Goal: Task Accomplishment & Management: Manage account settings

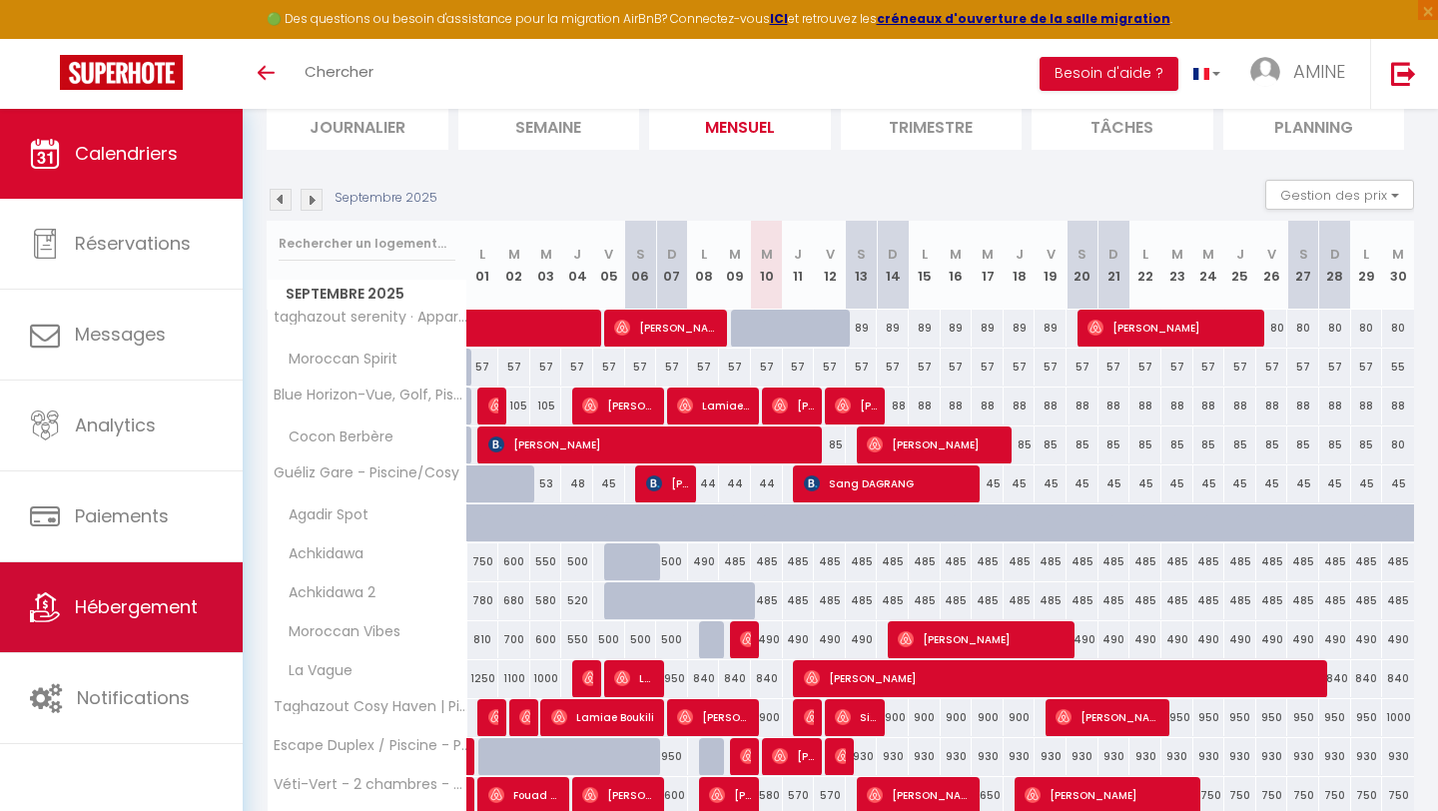
click at [139, 629] on link "Hébergement" at bounding box center [121, 607] width 243 height 90
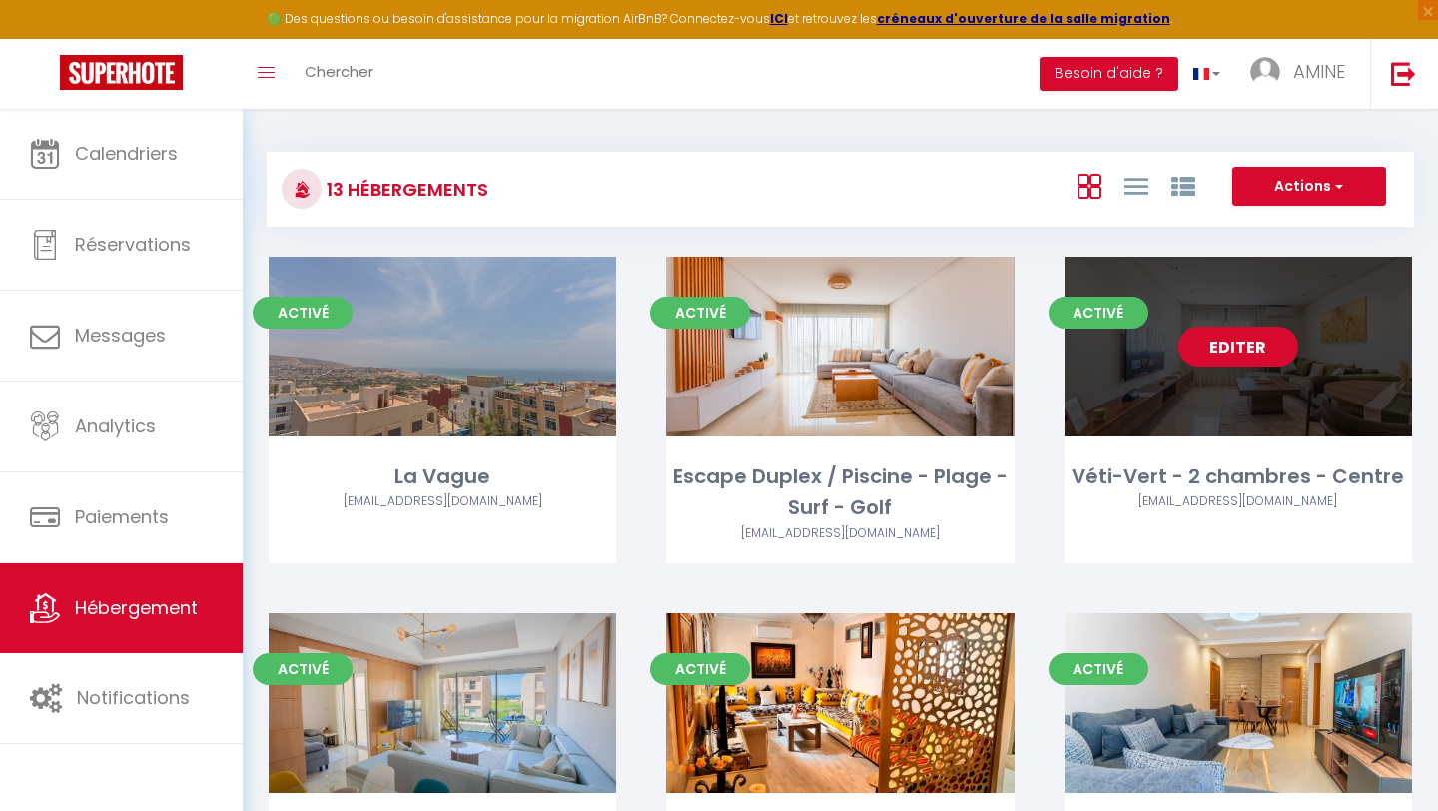
click at [1132, 350] on div "Editer" at bounding box center [1239, 347] width 348 height 180
select select "3"
select select "2"
select select "1"
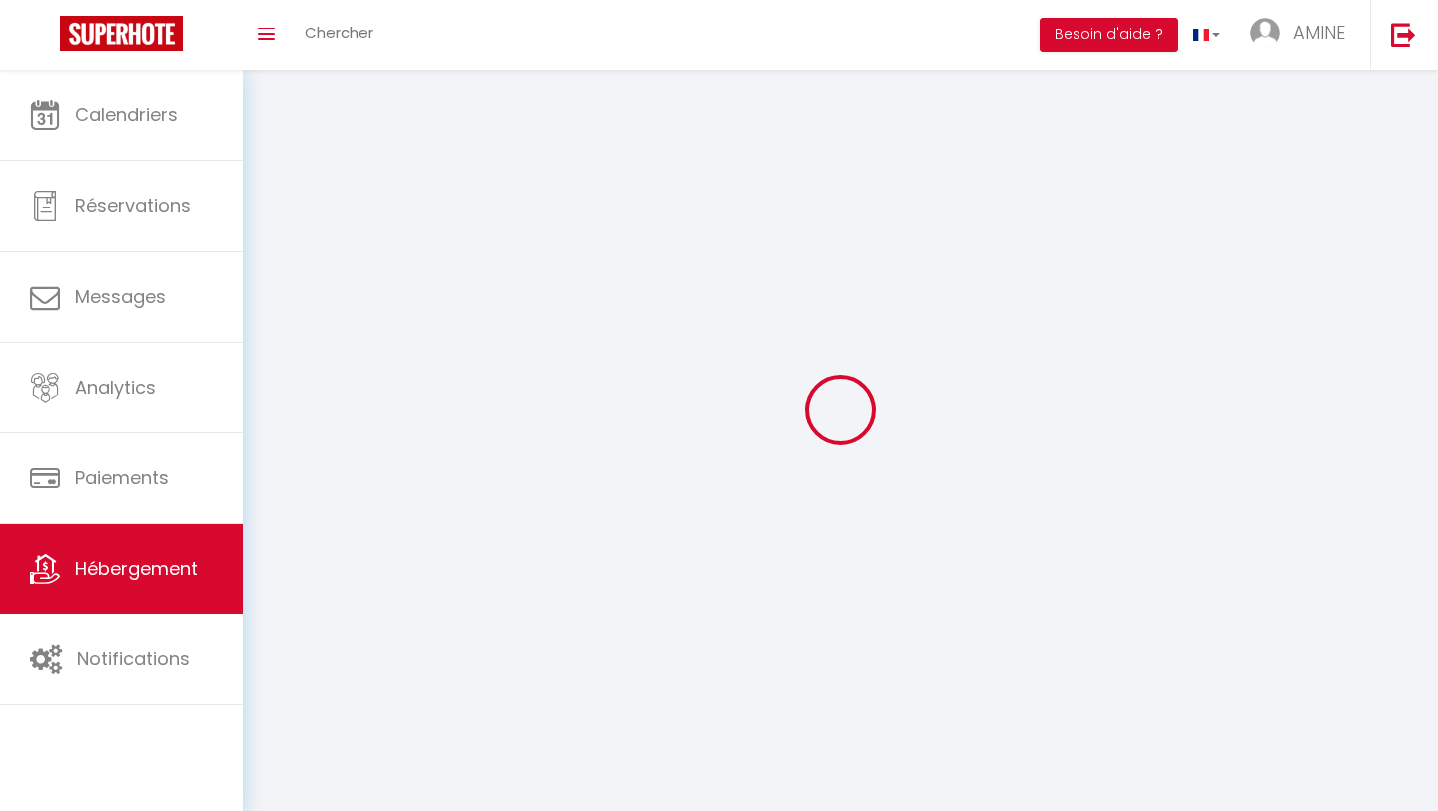
select select
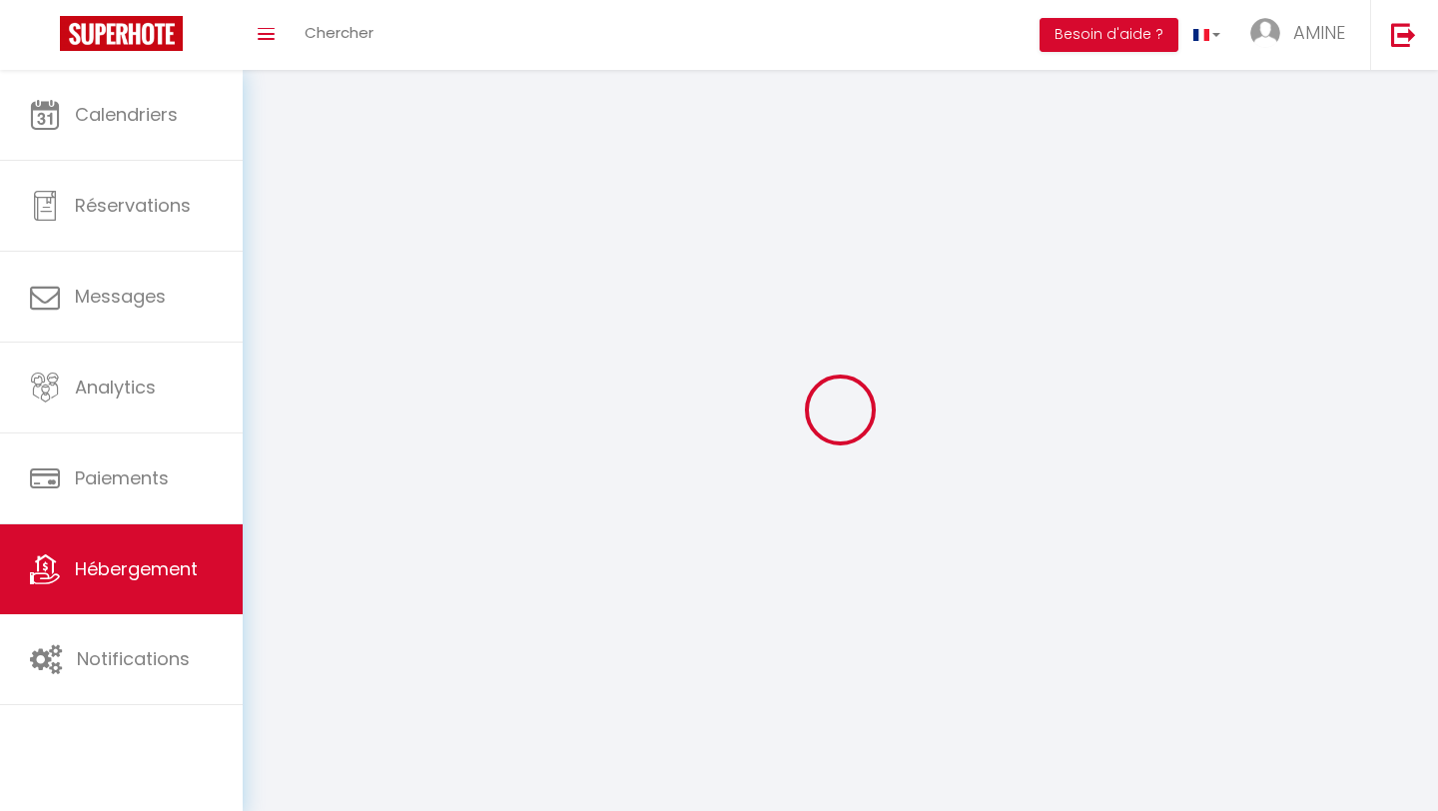
select select
checkbox input "false"
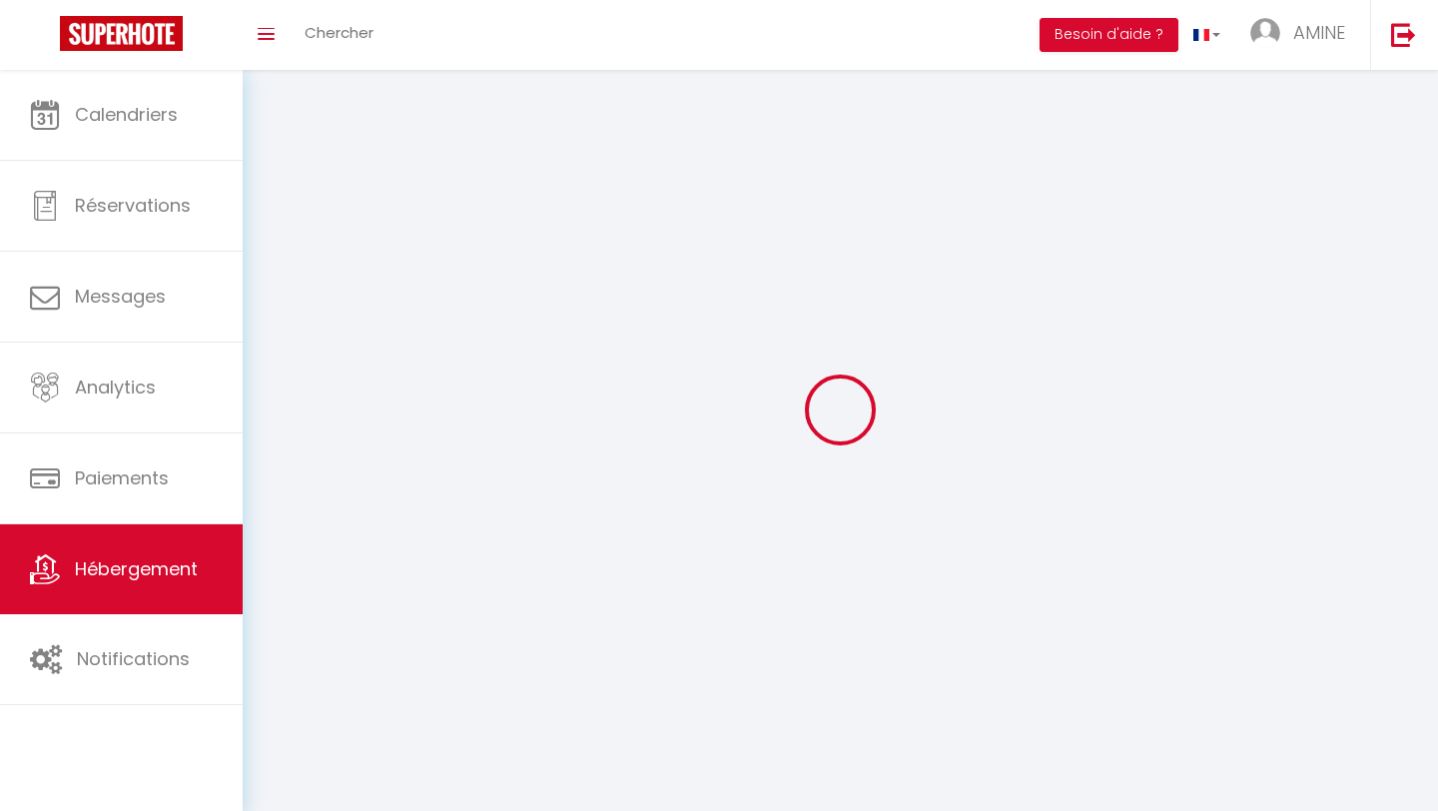
checkbox input "false"
select select
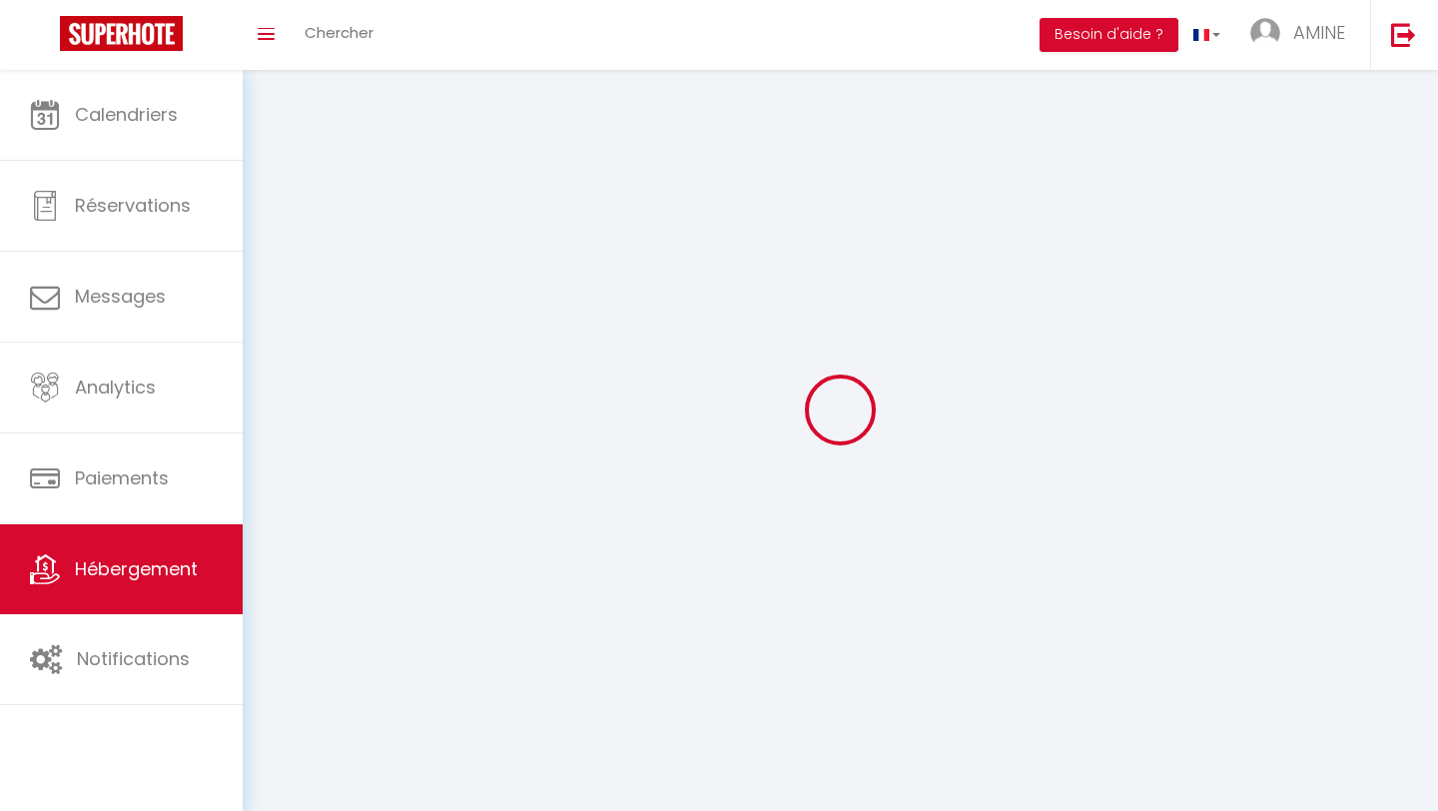
select select
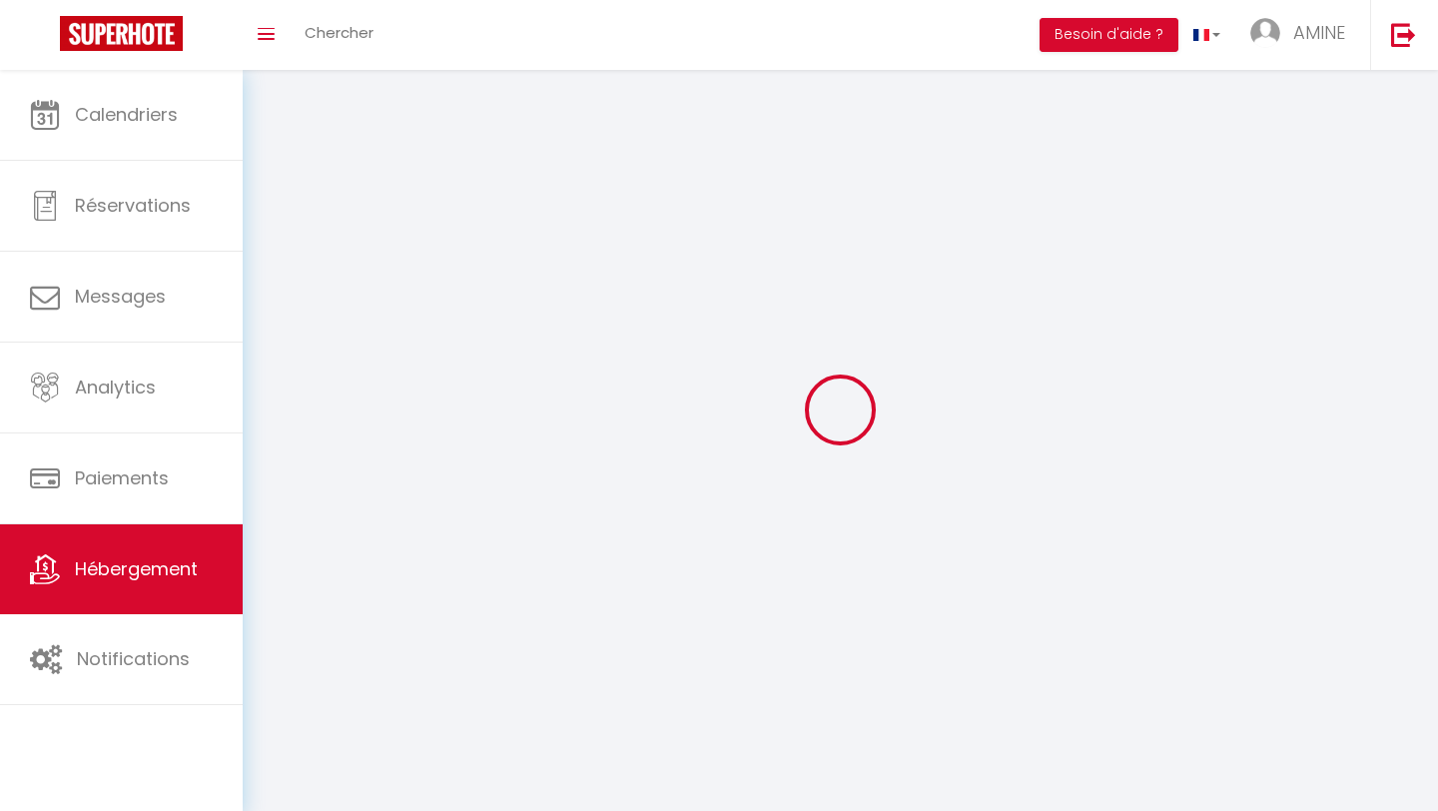
checkbox input "false"
select select
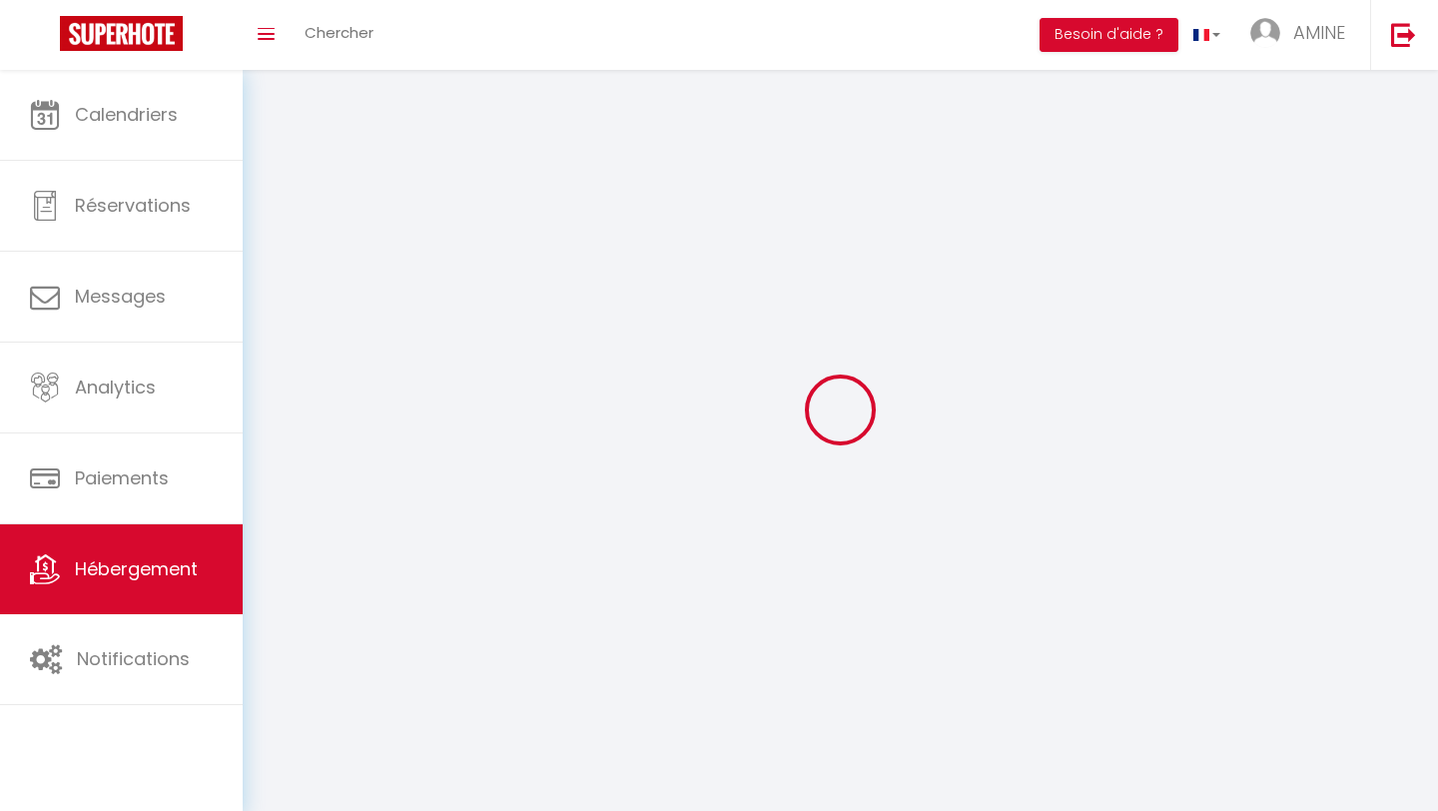
select select
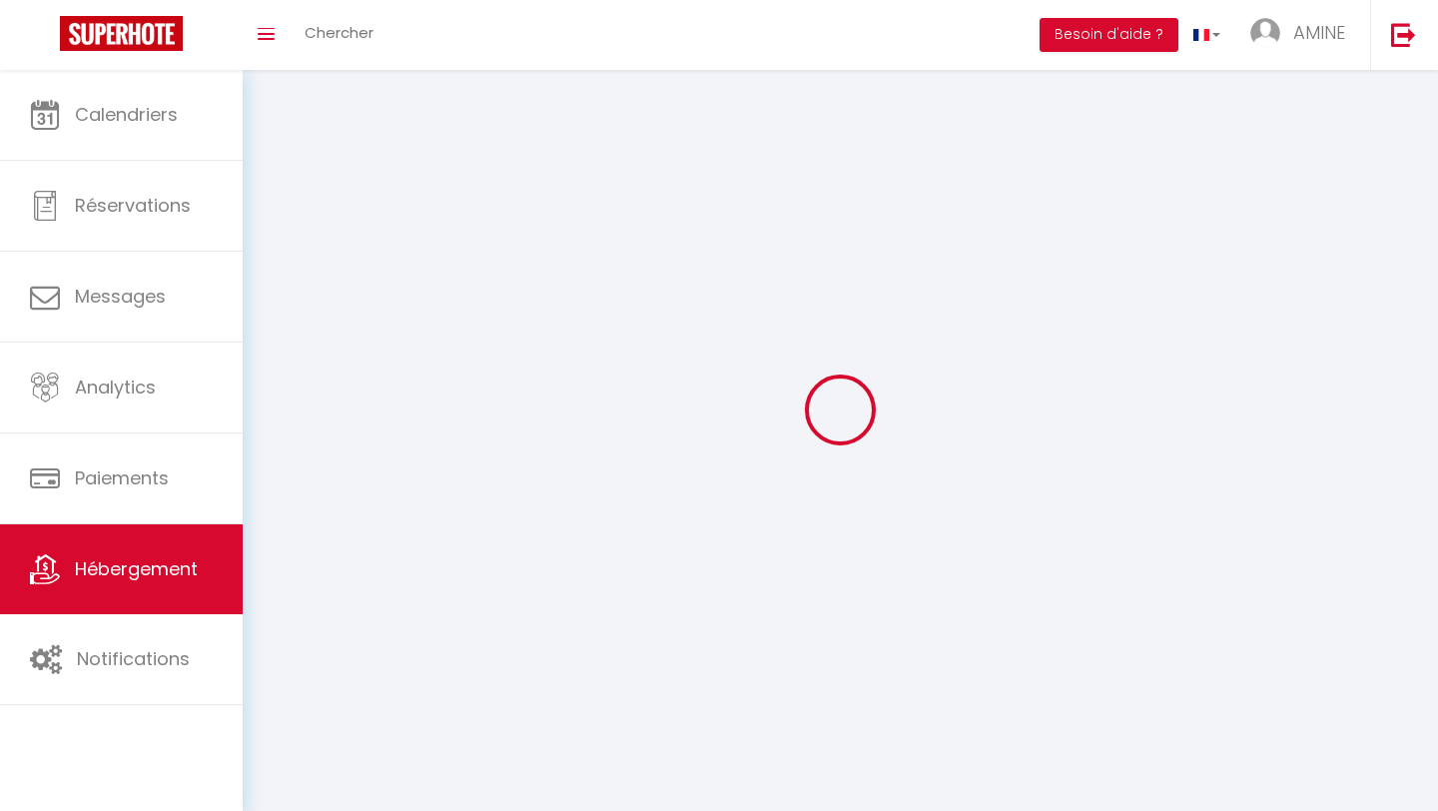
select select
checkbox input "false"
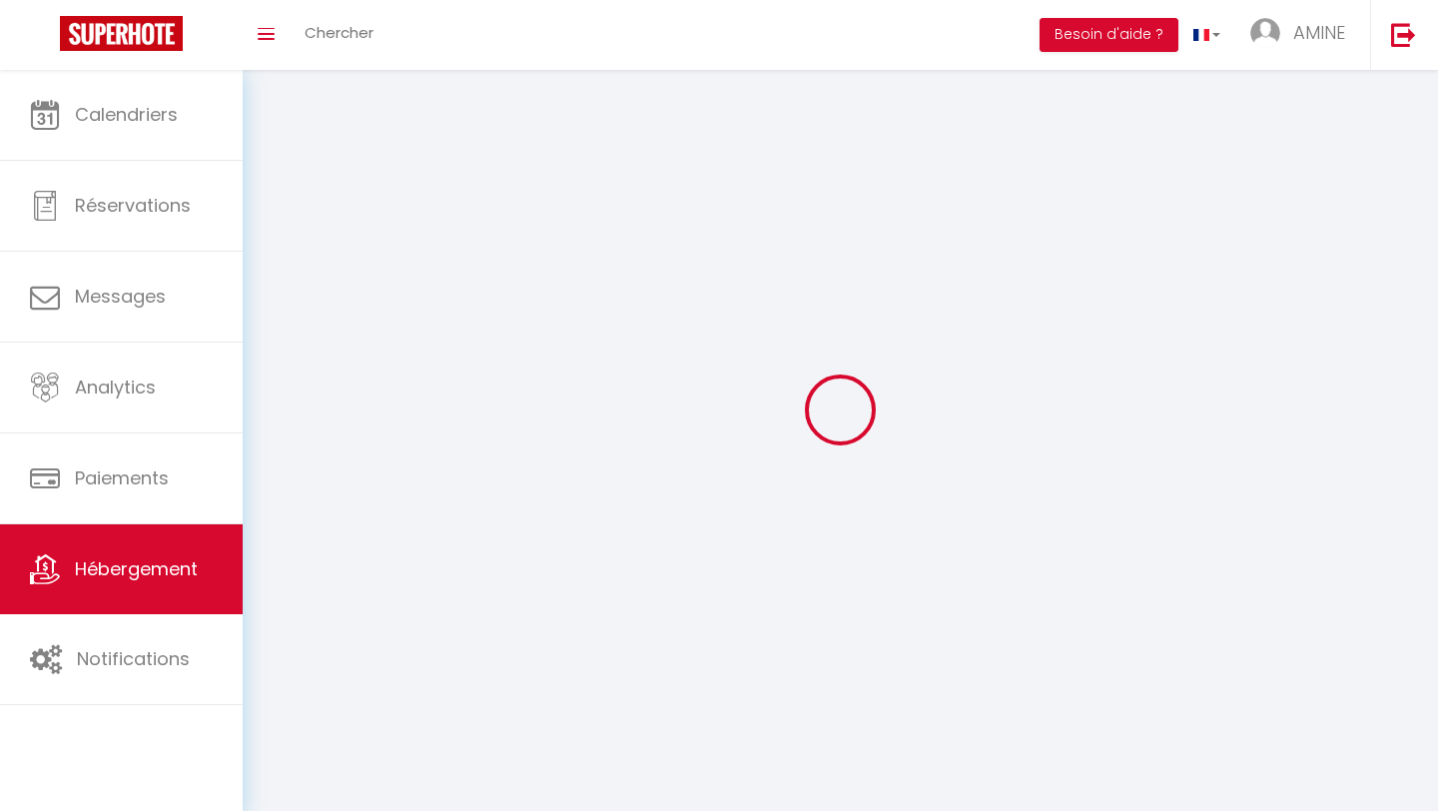
checkbox input "false"
select select
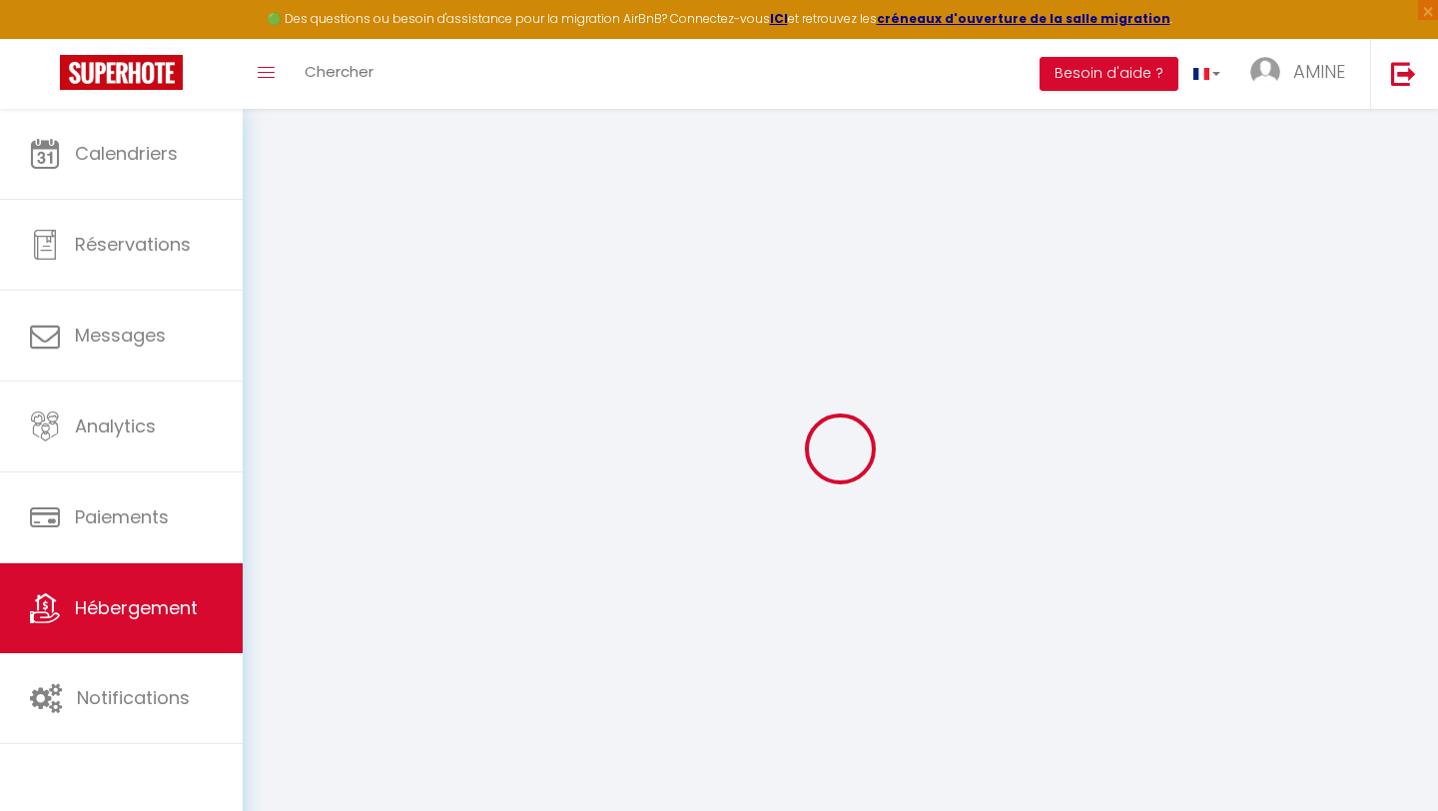
select select
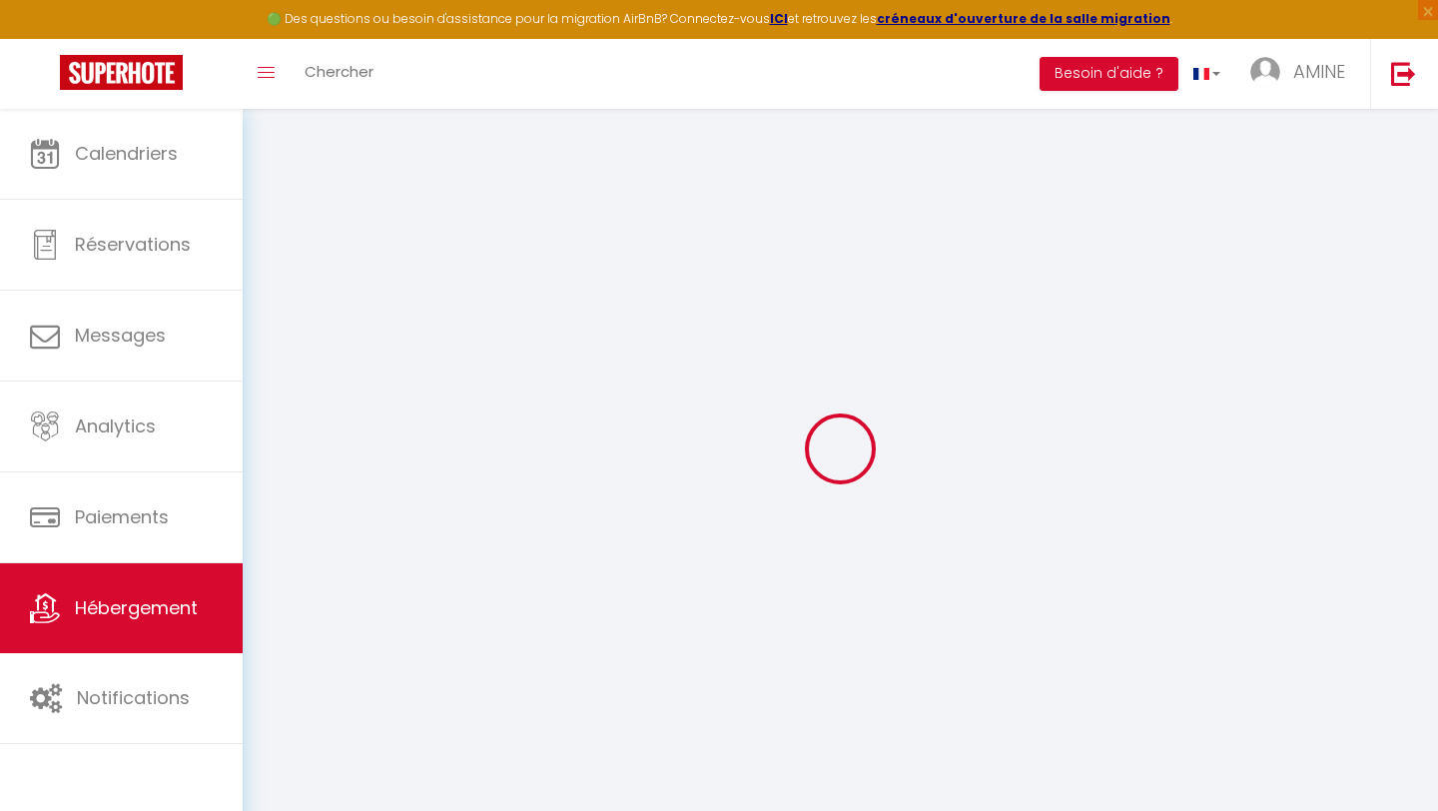
select select
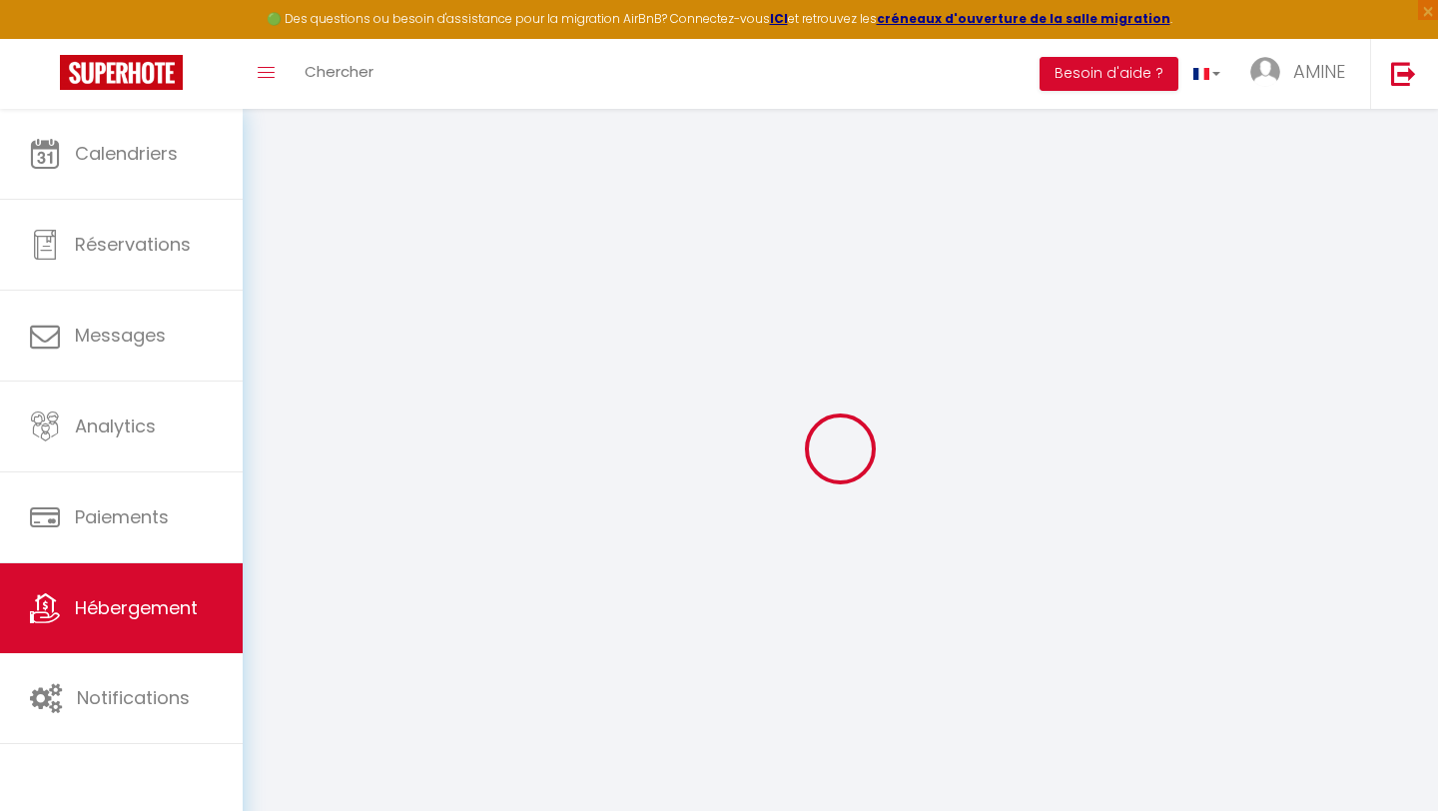
select select
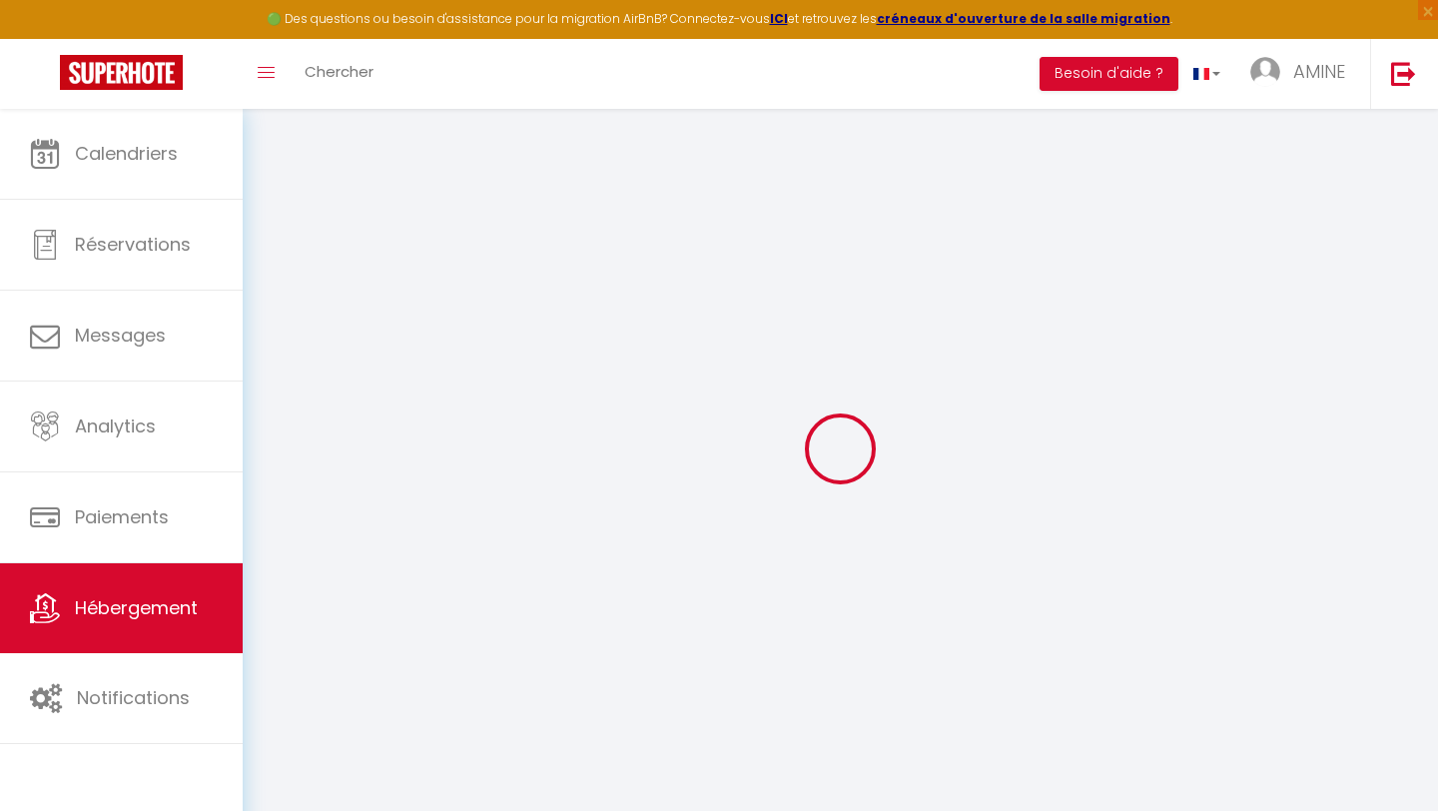
select select
checkbox input "false"
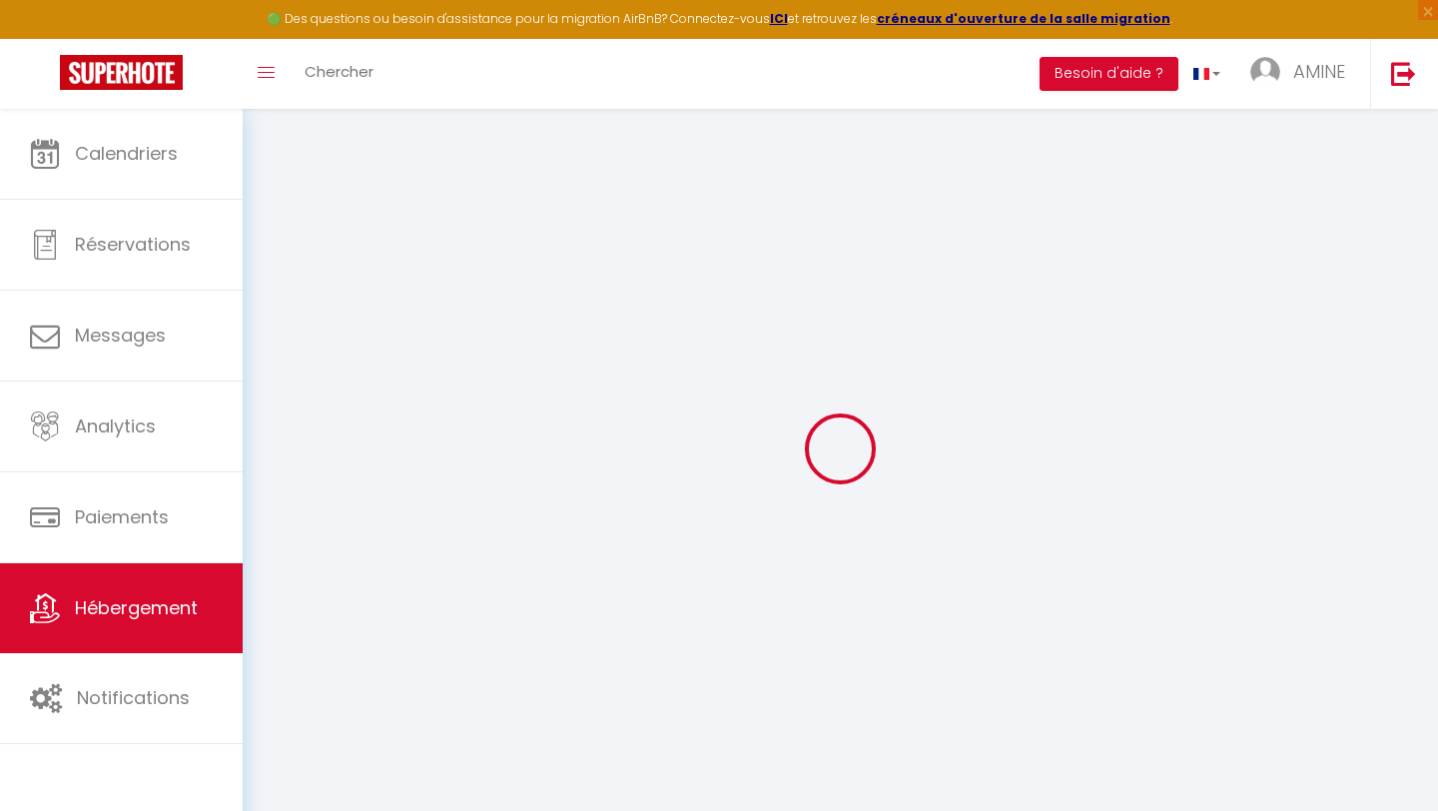
checkbox input "false"
select select
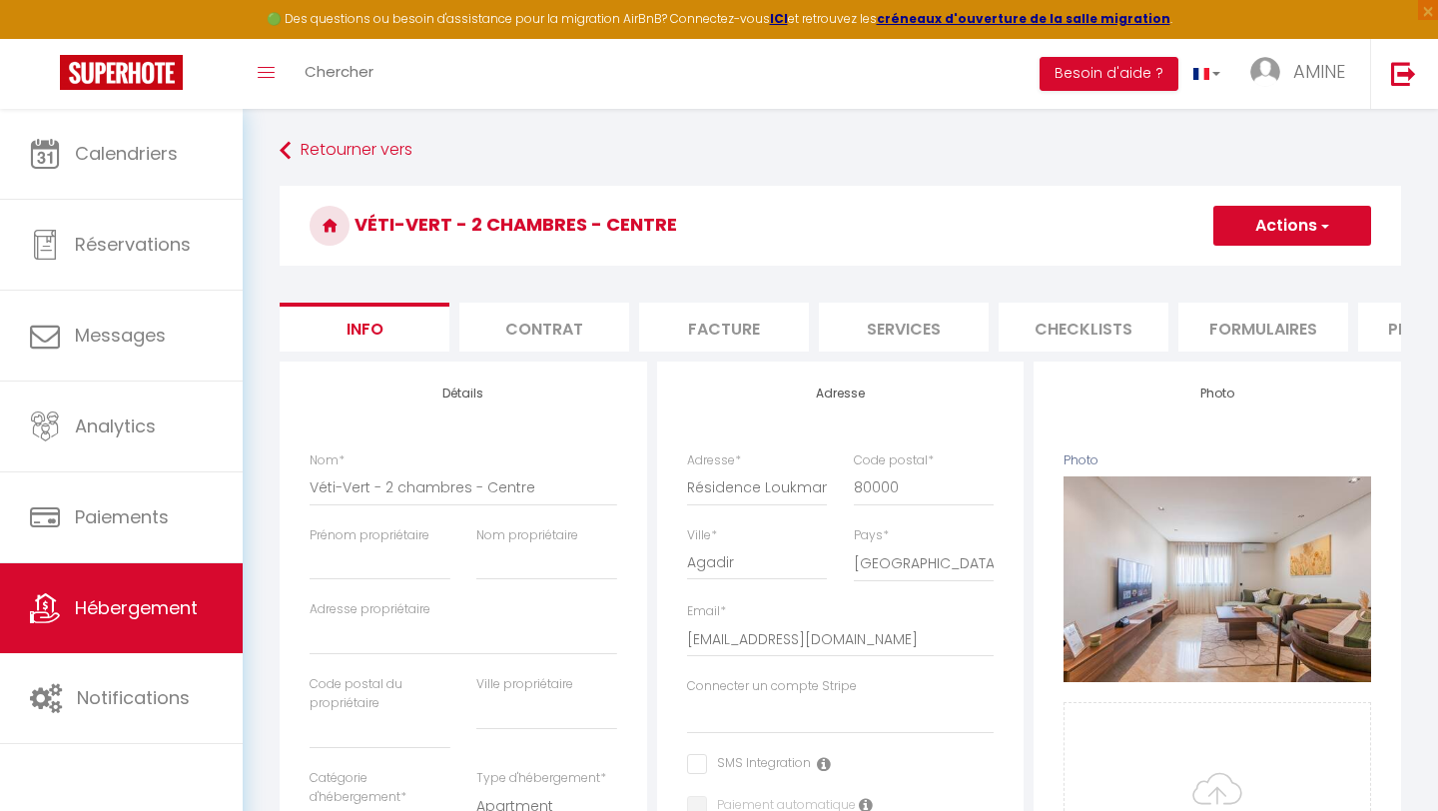
select select
checkbox input "false"
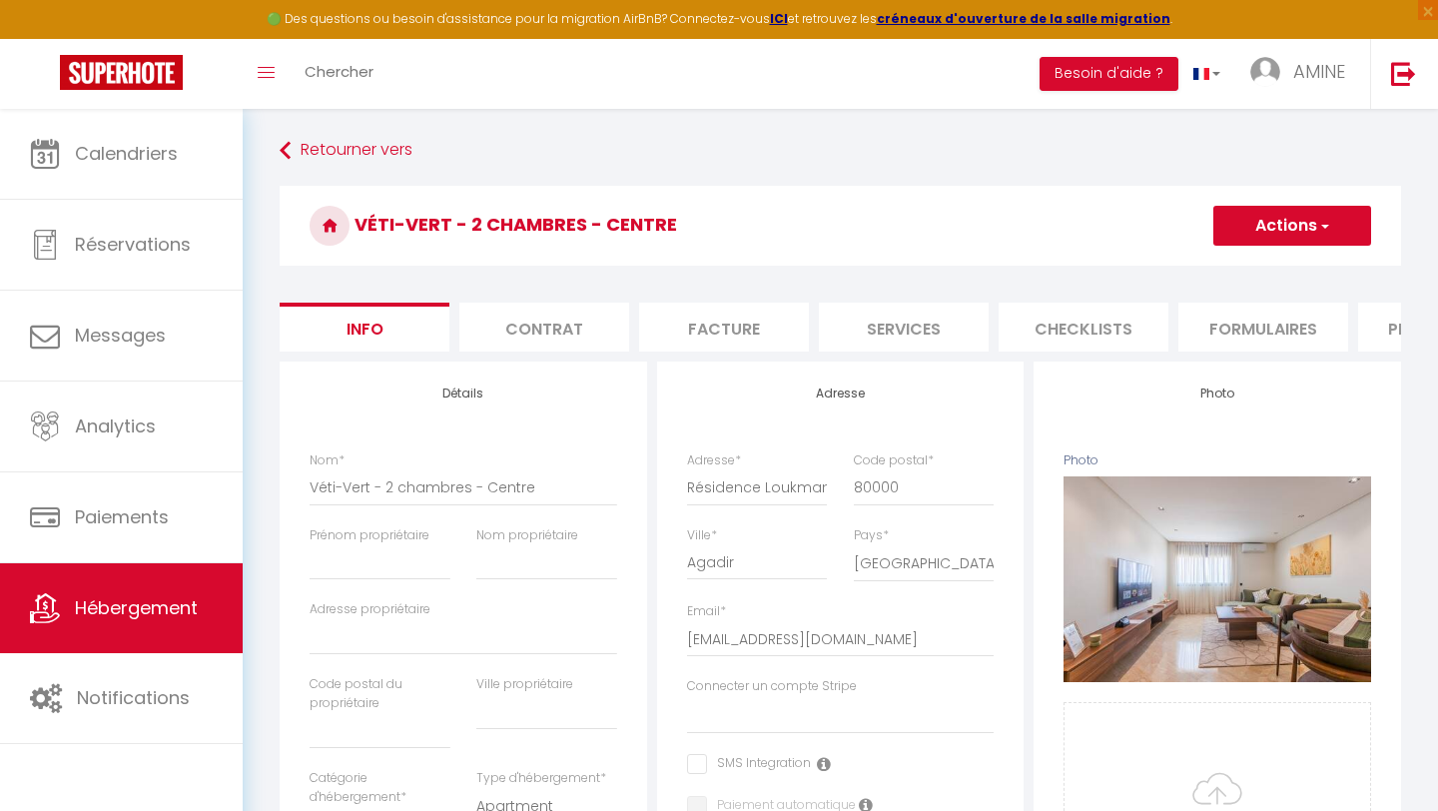
select select
select select "365"
select select "MAD"
select select
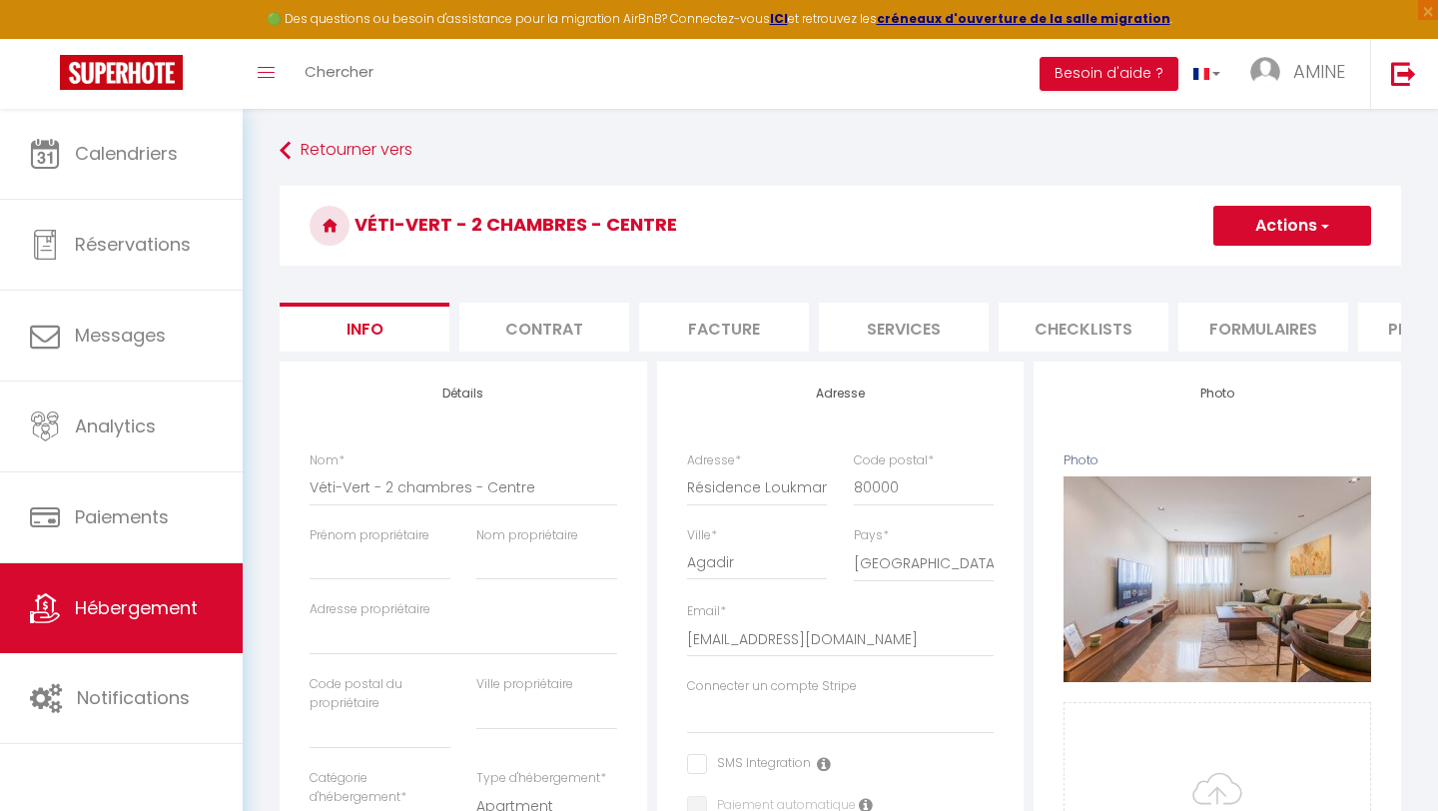
select select "7267-1497671231318305436"
click at [1361, 332] on li "Plateformes" at bounding box center [1444, 327] width 170 height 49
select select
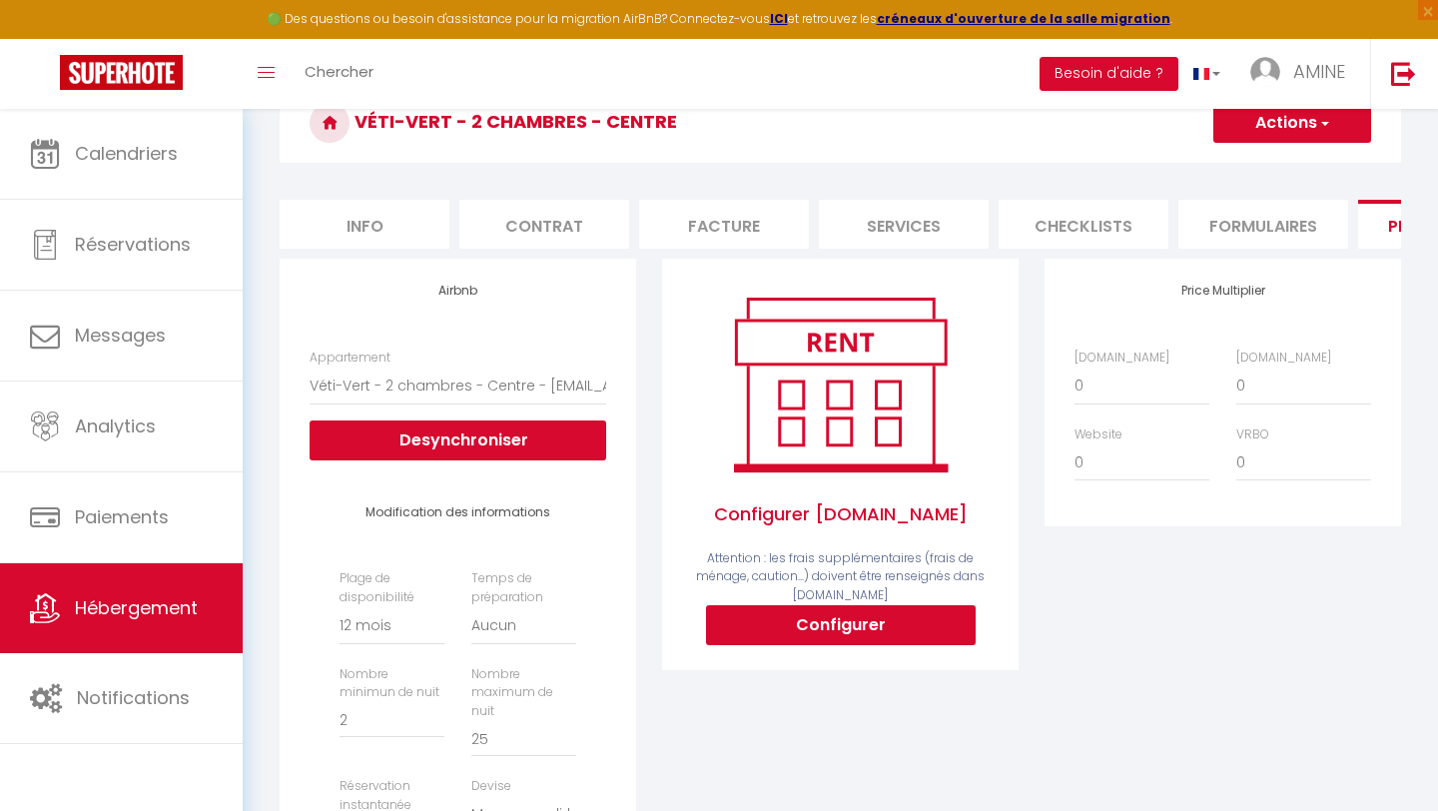
scroll to position [135, 0]
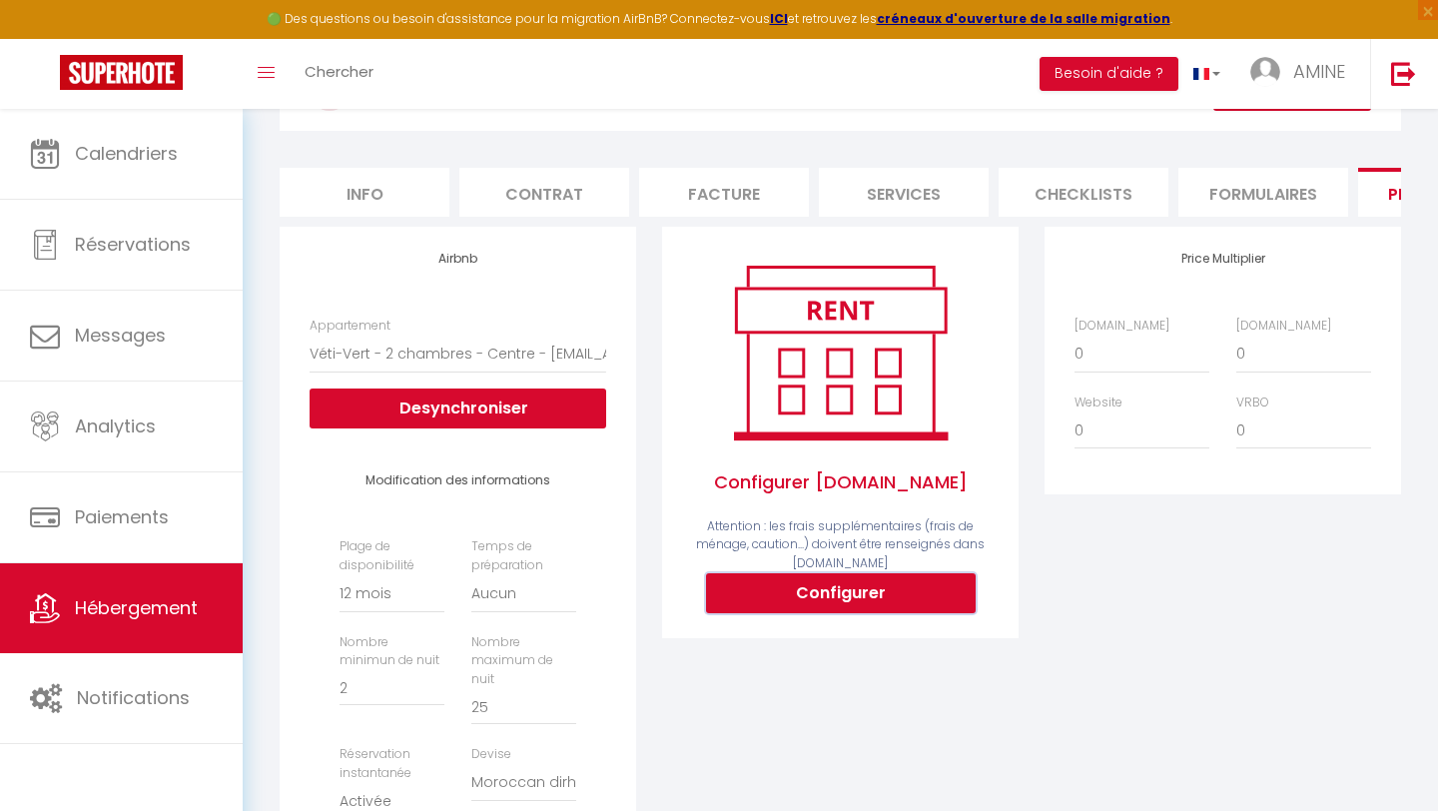
click at [825, 604] on button "Configurer" at bounding box center [841, 593] width 270 height 40
select select
type input "amine-boukar-zshuw8ke_property@reply.superhote.com"
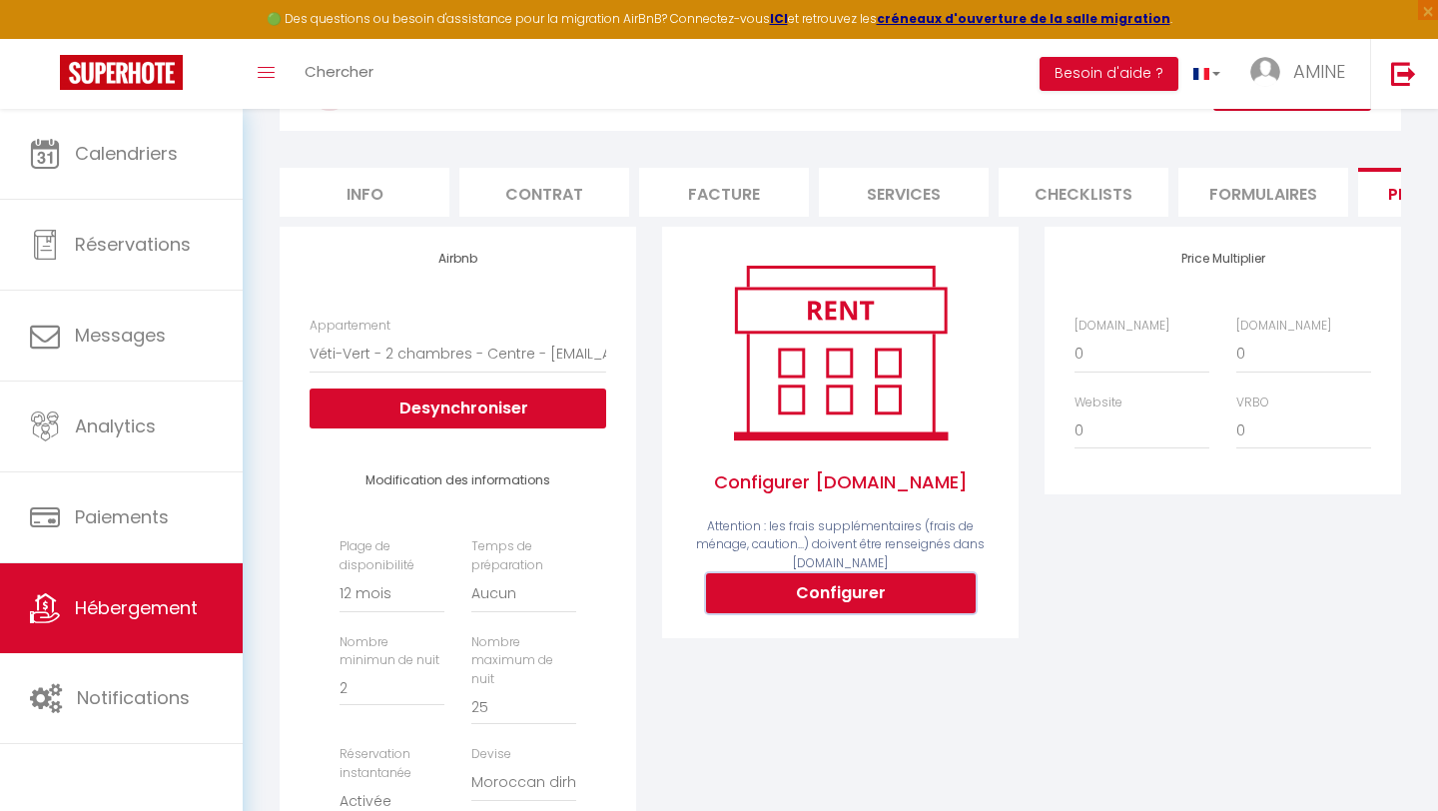
type input "[EMAIL_ADDRESS][DOMAIN_NAME]"
select select
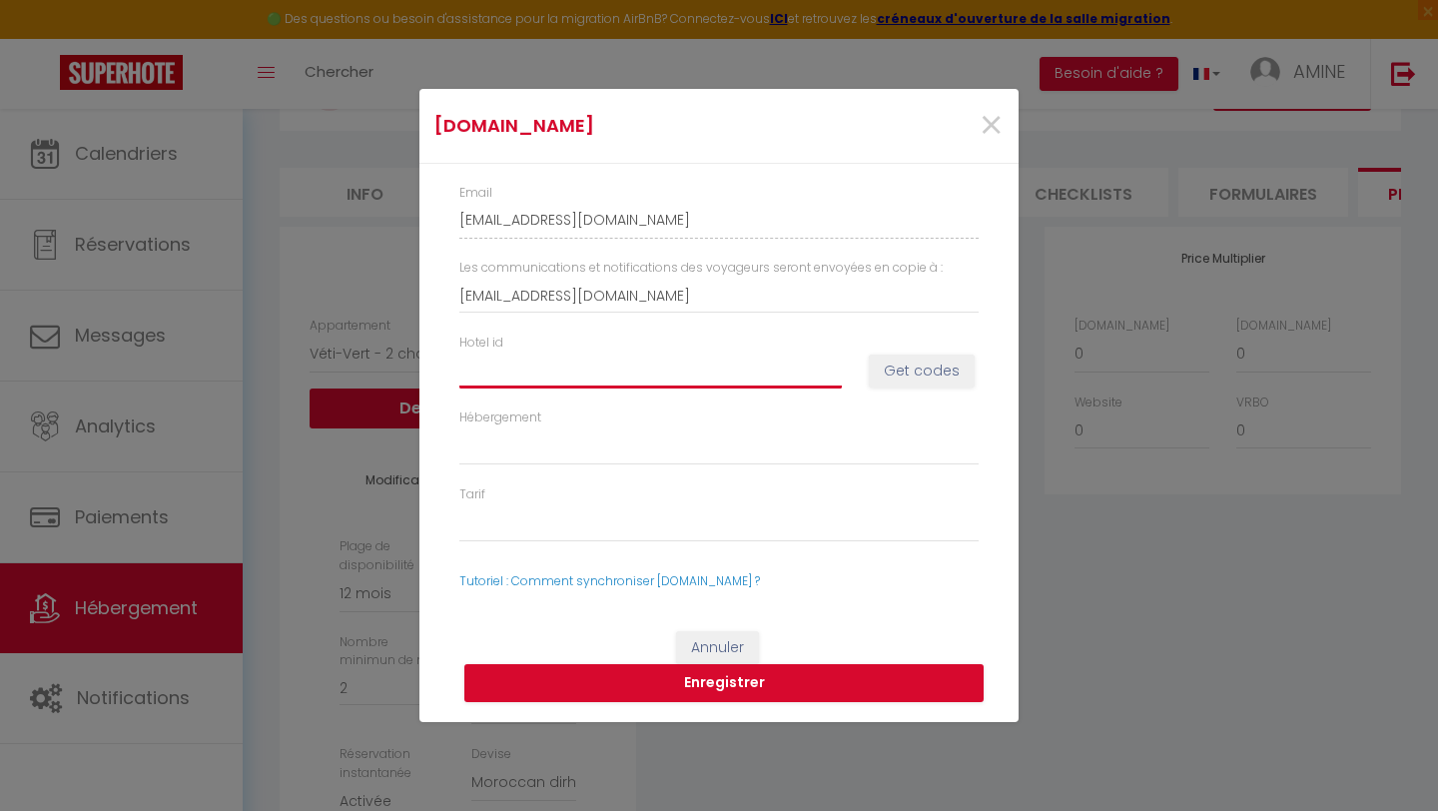
click at [527, 382] on input "Hotel id" at bounding box center [651, 371] width 383 height 36
paste input "14890165"
type input "14890165"
select select
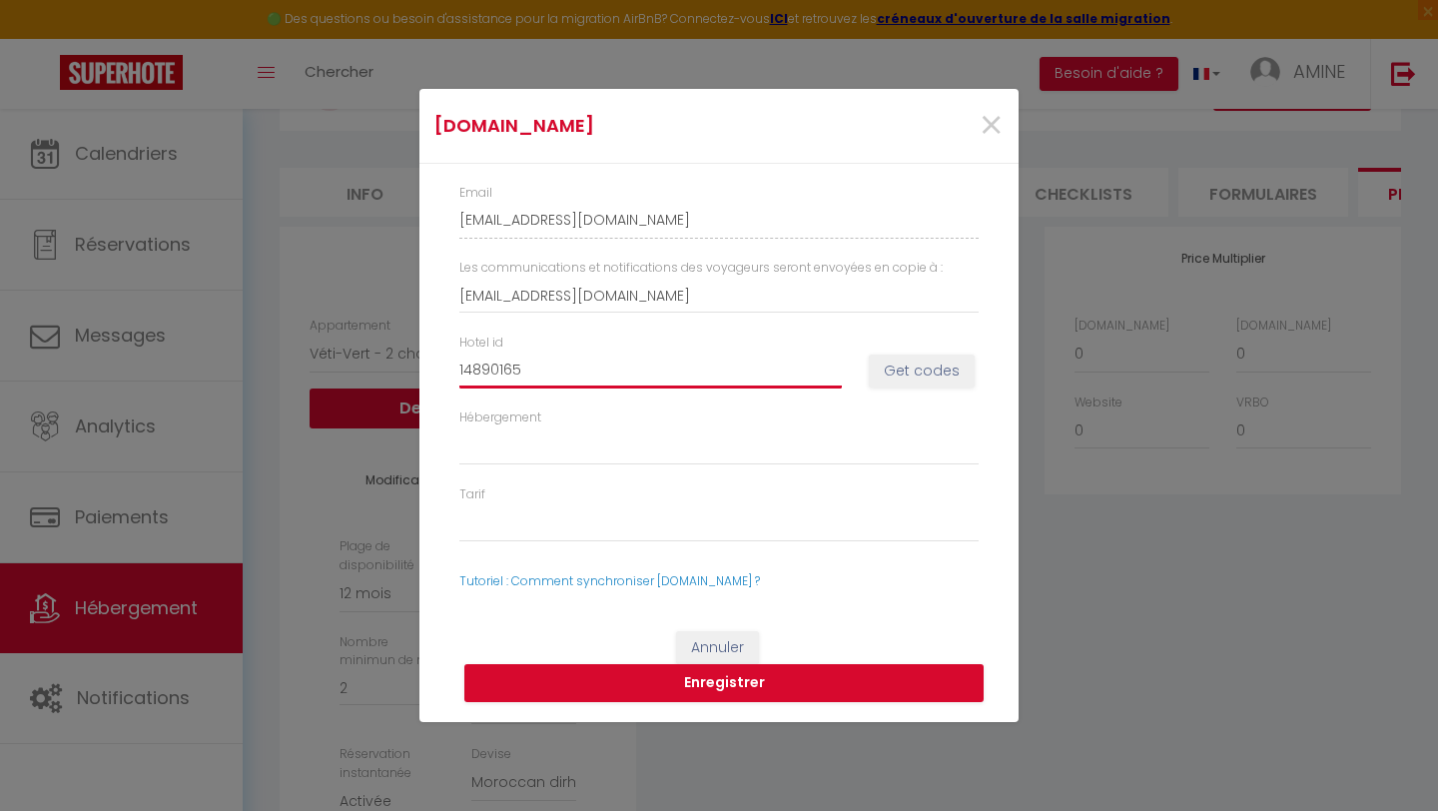
select select
type input "14890165"
click at [933, 377] on button "Get codes" at bounding box center [922, 372] width 106 height 34
select select
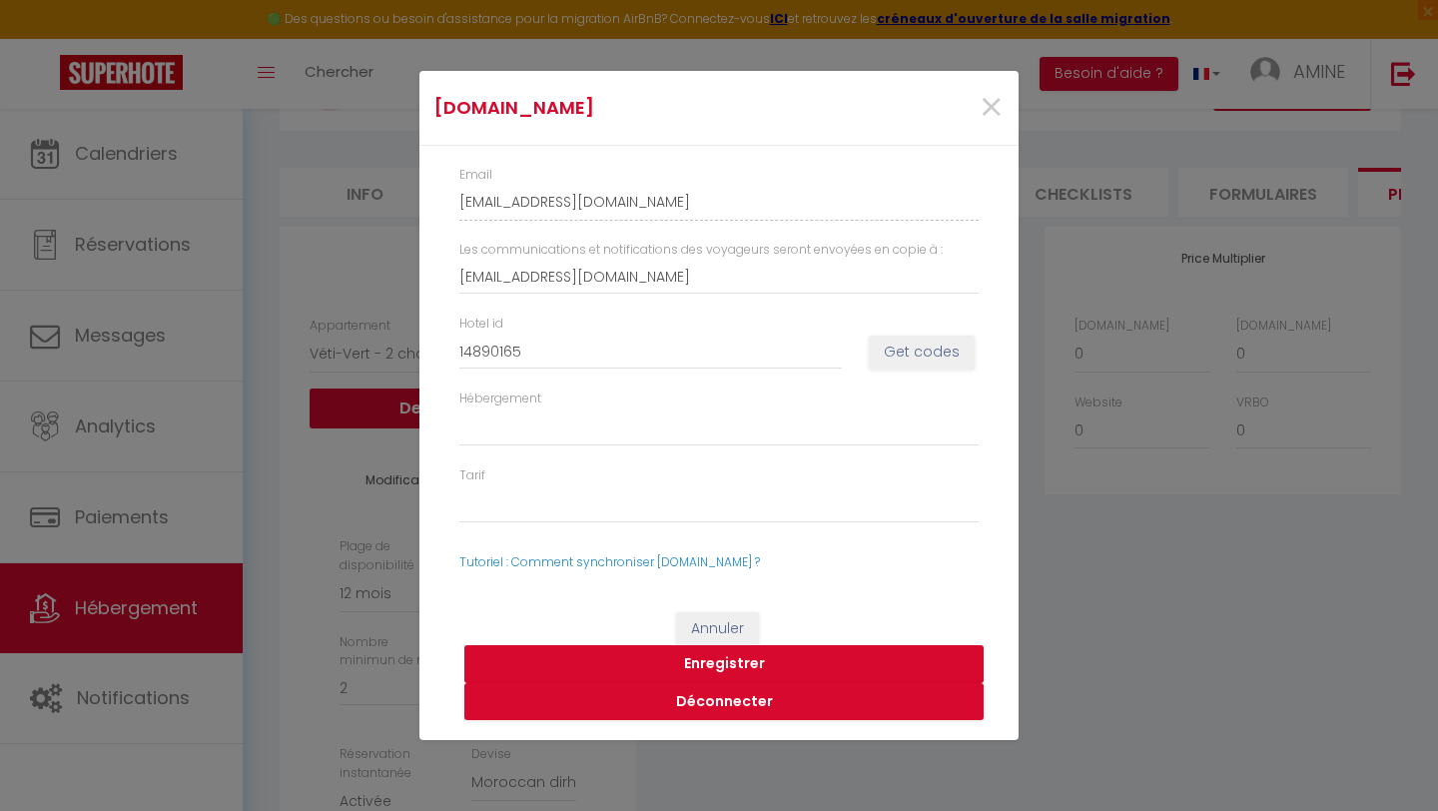
click at [740, 666] on button "Enregistrer" at bounding box center [724, 664] width 519 height 38
click at [721, 661] on button "Enregistrer" at bounding box center [724, 664] width 519 height 38
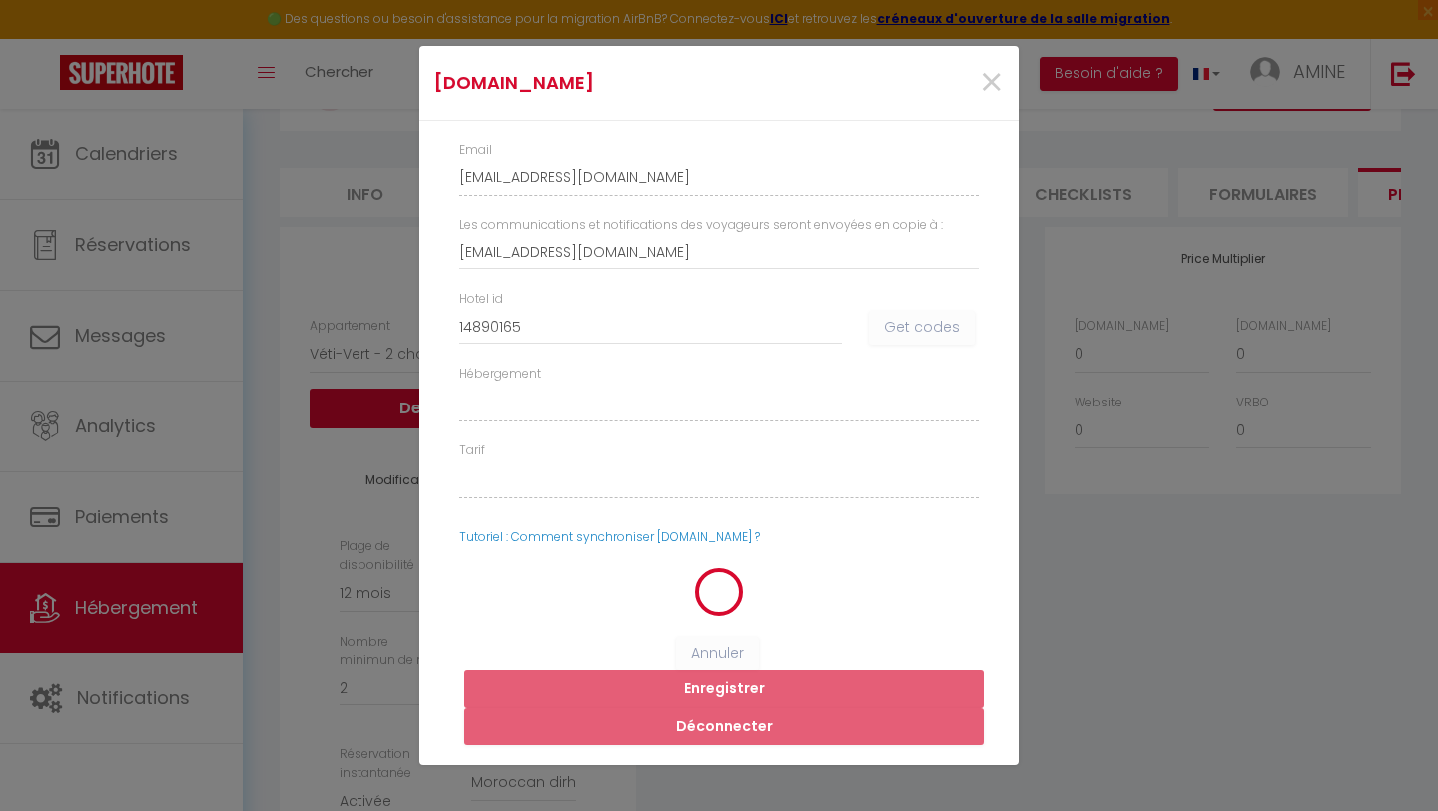
select select
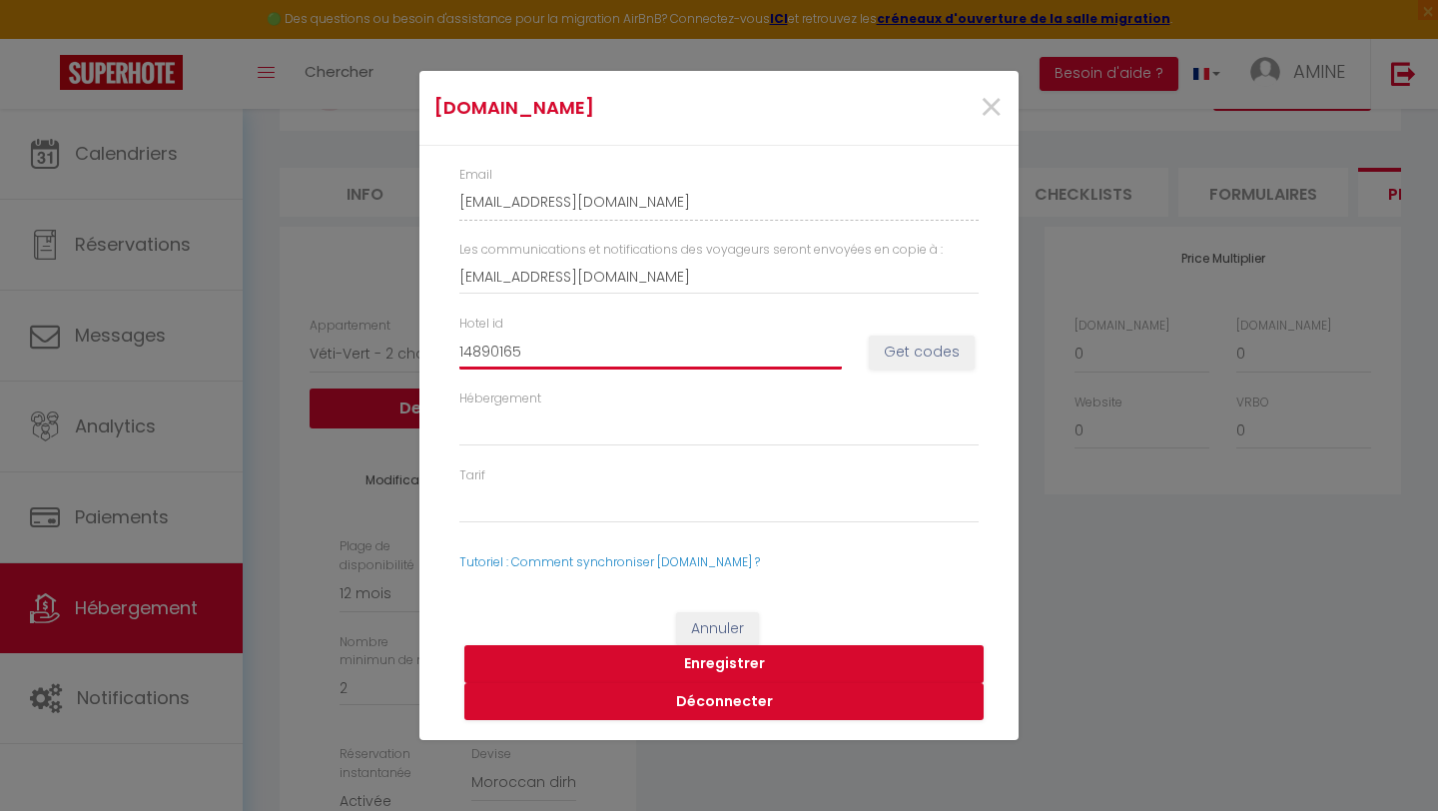
click at [525, 348] on input "14890165" at bounding box center [651, 352] width 383 height 36
select select
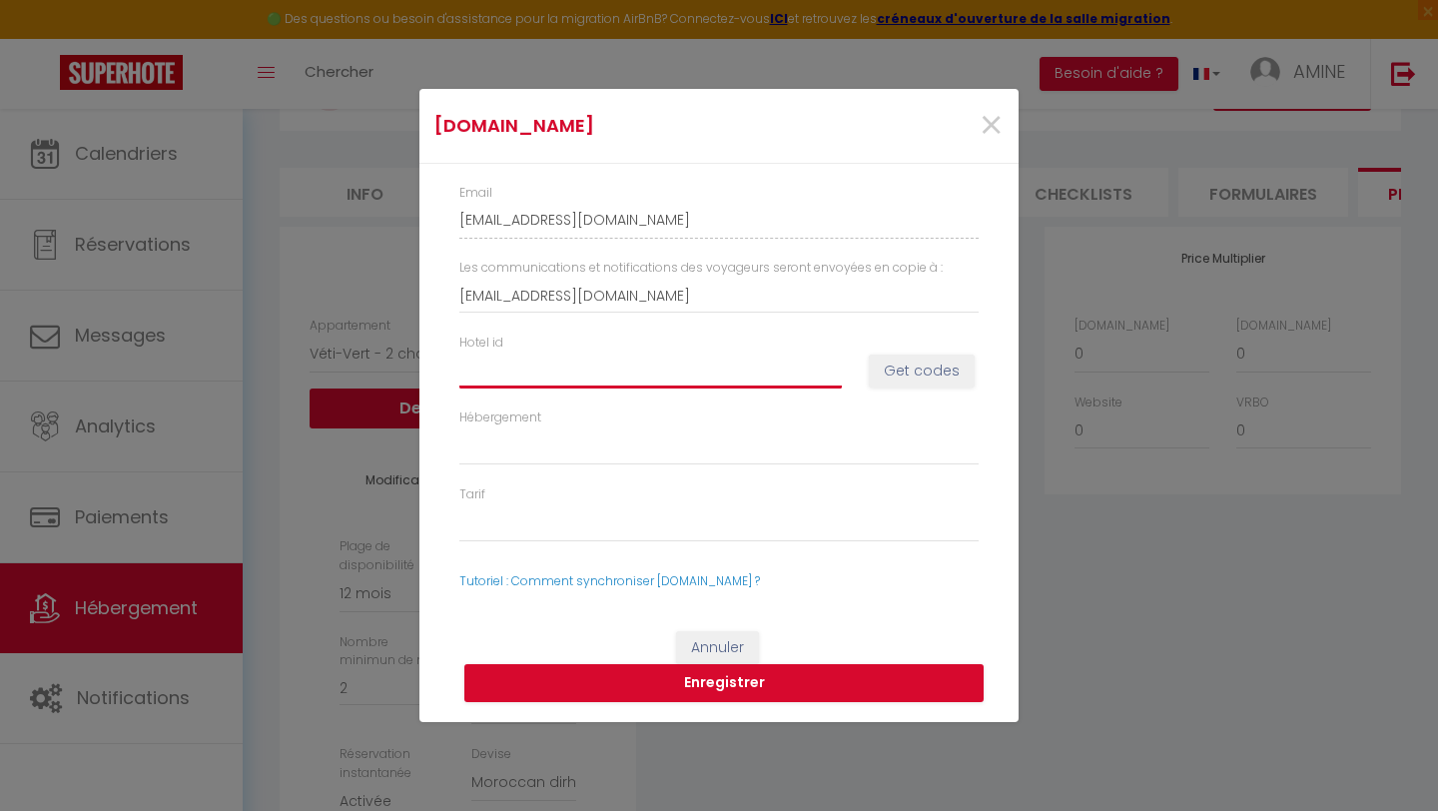
click at [493, 353] on input "Hotel id" at bounding box center [651, 371] width 383 height 36
paste input "14890165"
type input "14890165"
select select
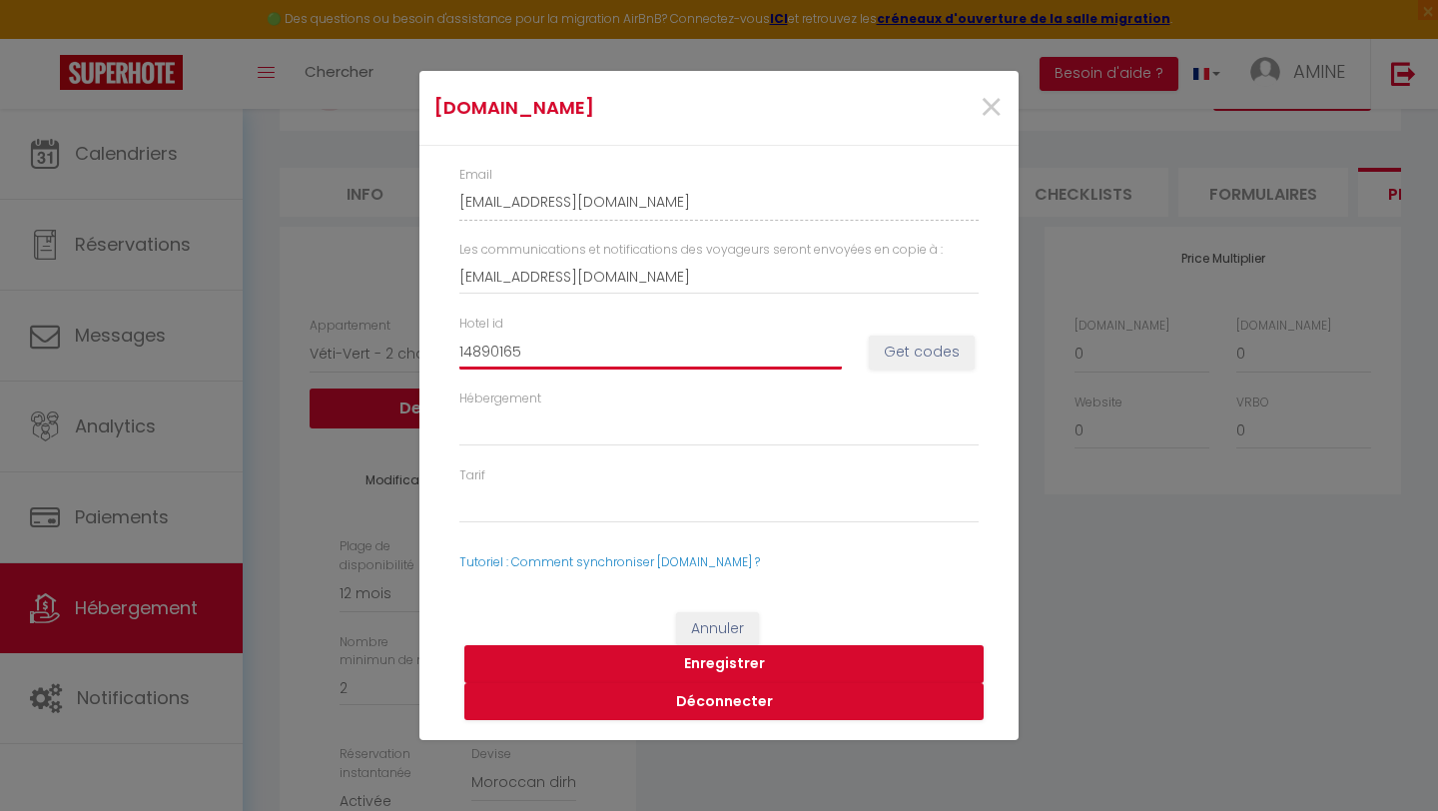
type input "14890165"
click at [930, 370] on div "Hotel id 14890165 Get codes" at bounding box center [719, 352] width 545 height 75
click at [923, 347] on button "Get codes" at bounding box center [922, 353] width 106 height 34
click at [719, 661] on button "Enregistrer" at bounding box center [724, 664] width 519 height 38
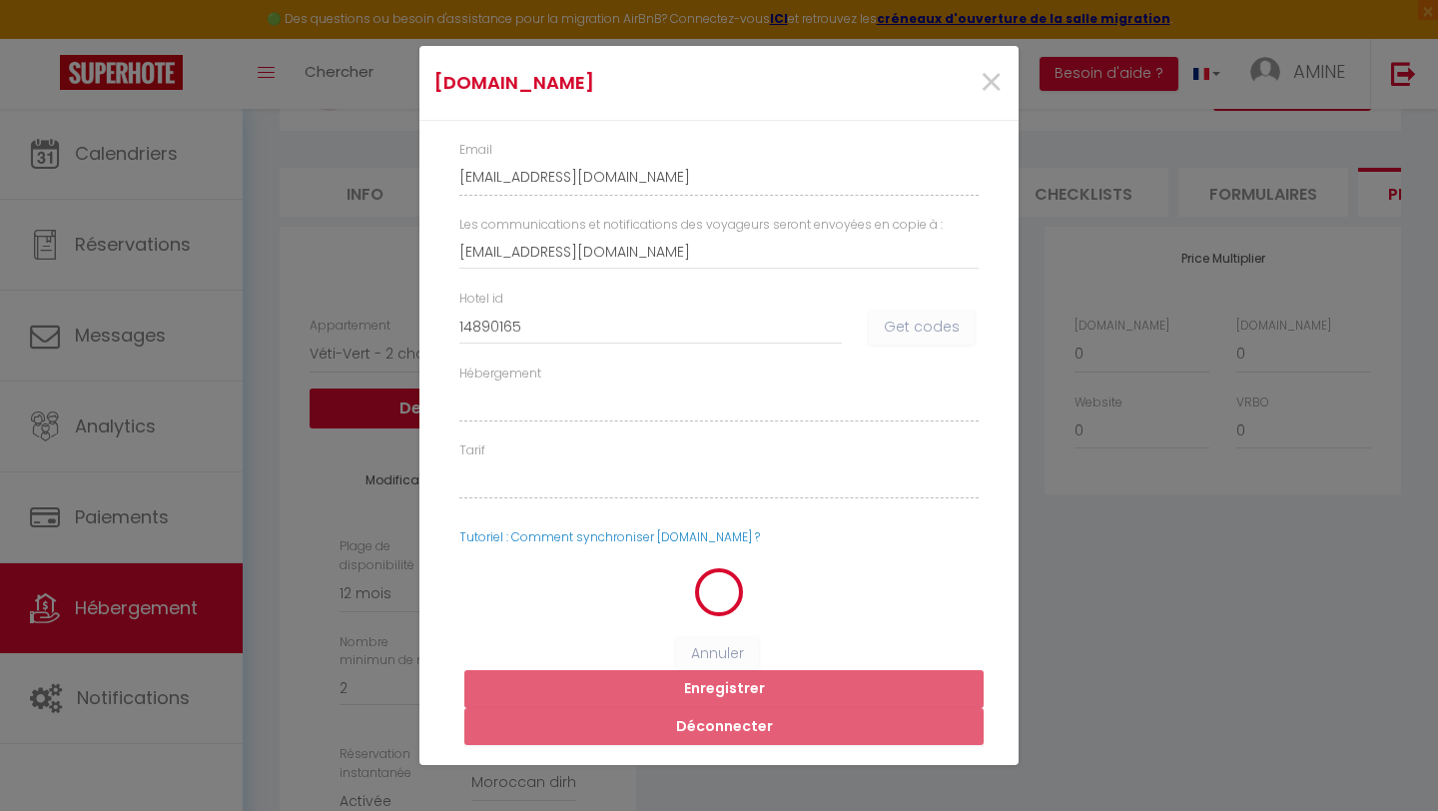
select select
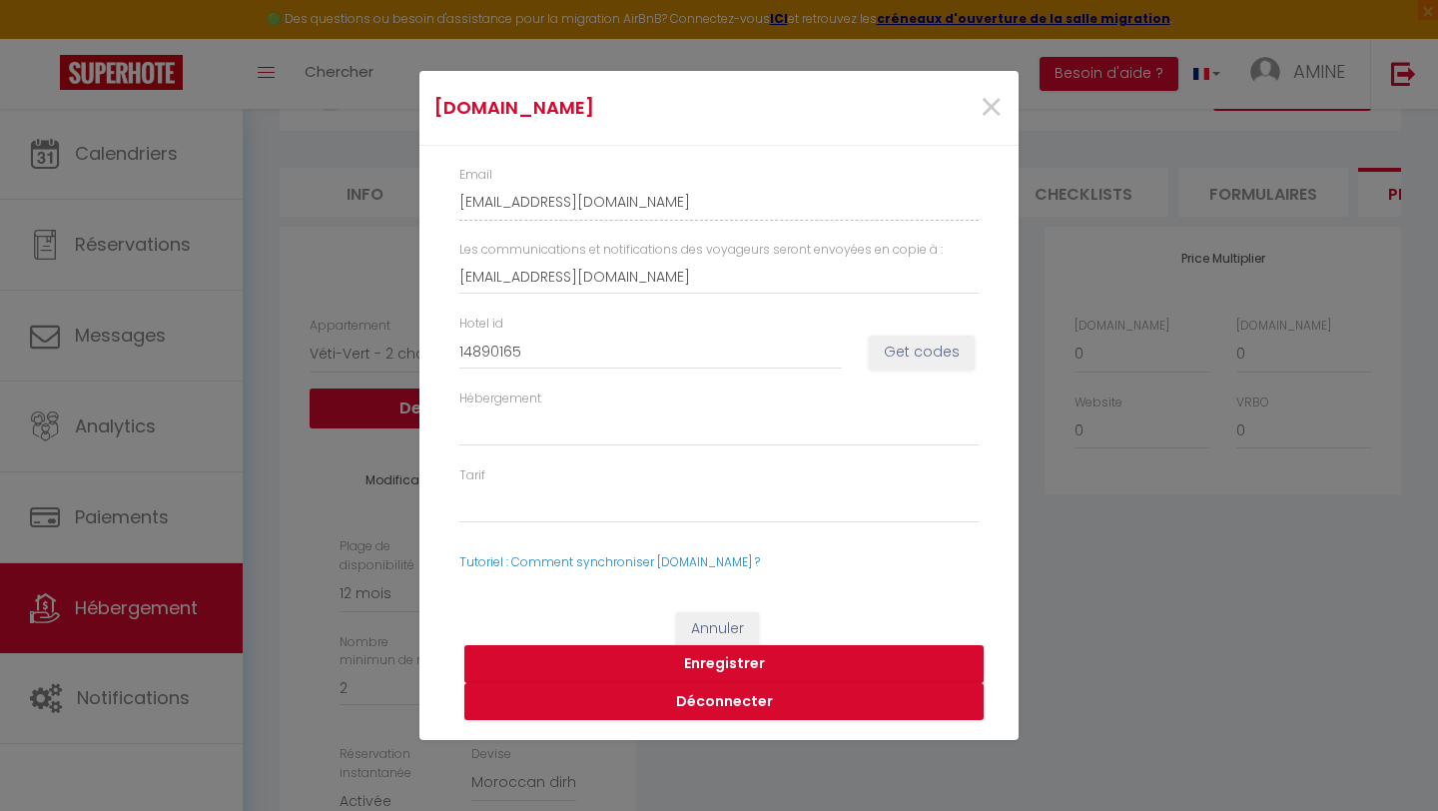
click at [1005, 105] on div "×" at bounding box center [917, 108] width 199 height 44
click at [986, 105] on span "×" at bounding box center [991, 108] width 25 height 60
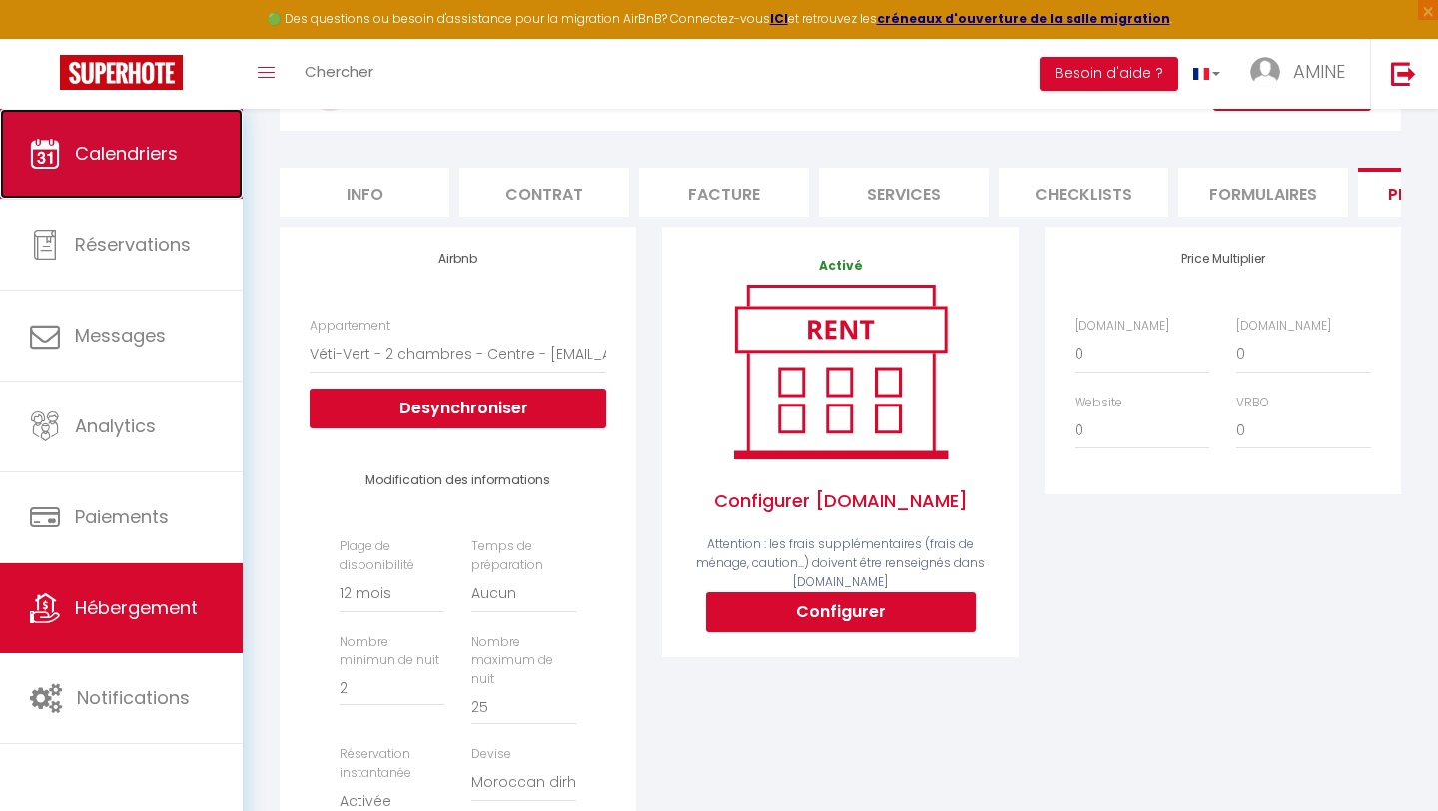
click at [145, 169] on link "Calendriers" at bounding box center [121, 154] width 243 height 90
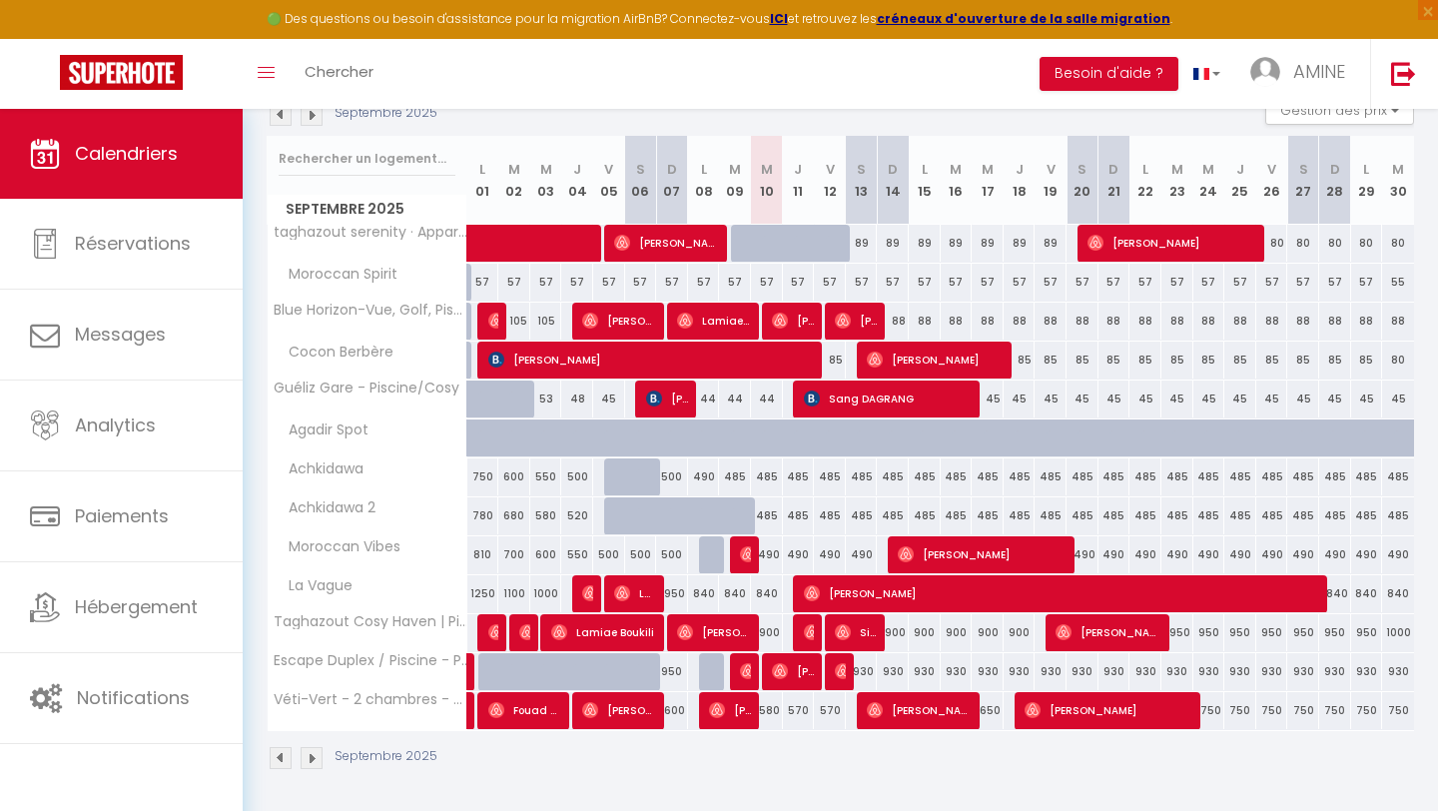
scroll to position [233, 0]
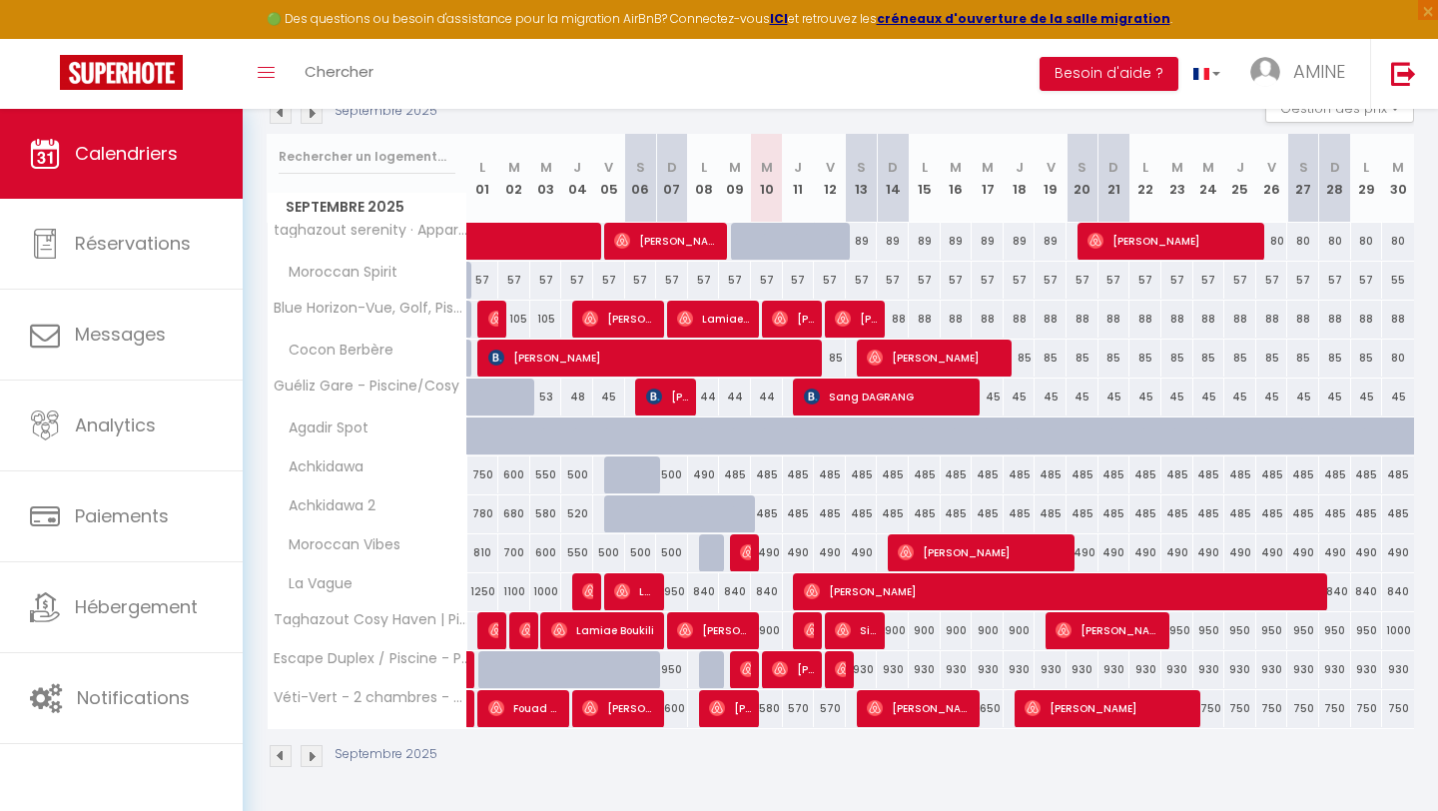
click at [770, 478] on div "485" at bounding box center [767, 475] width 32 height 37
type input "485"
type input "Mer 10 Septembre 2025"
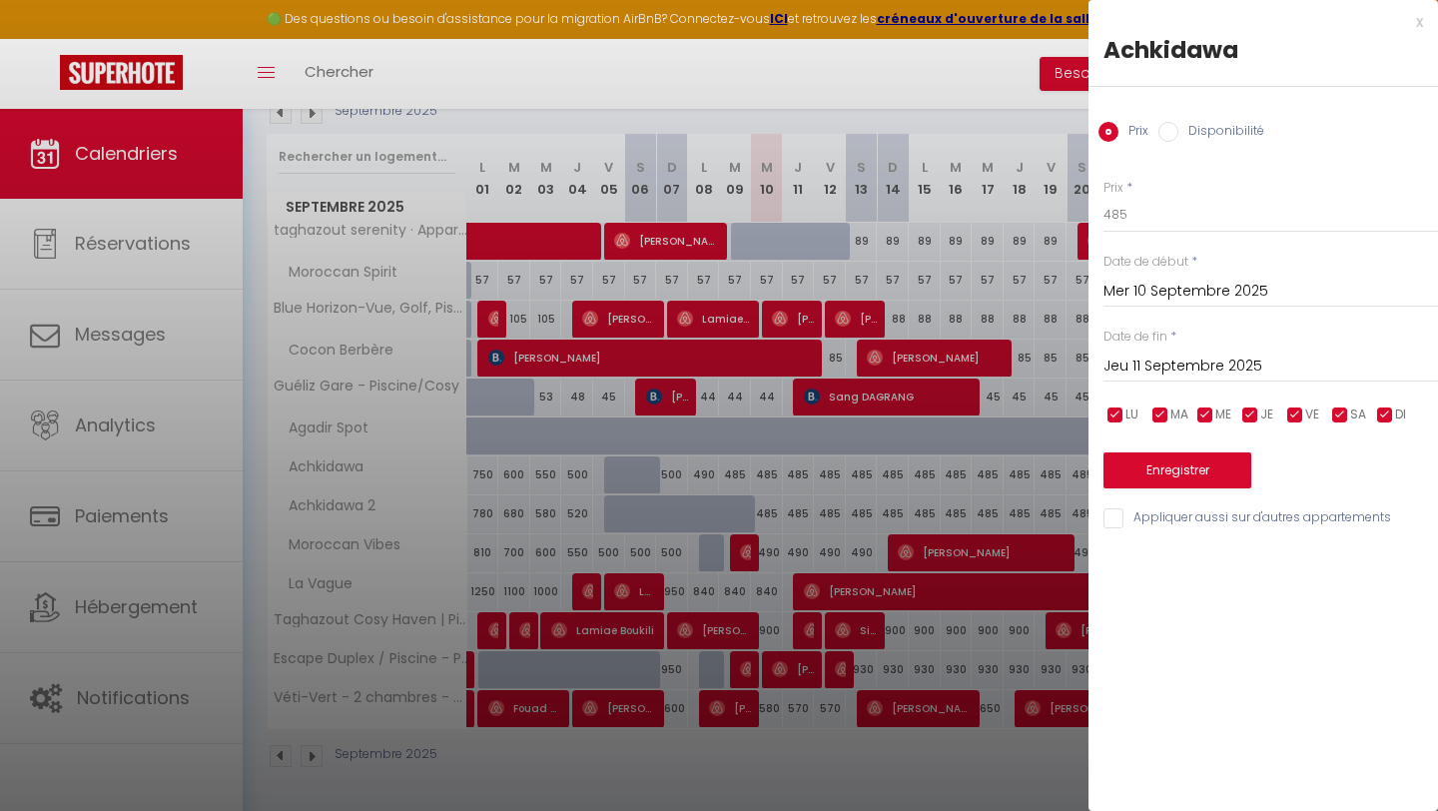
click at [1156, 380] on div "Jeu 11 Septembre 2025 < Sep 2025 > Dim Lun Mar Mer Jeu Ven Sam 1 2 3 4 5 6 7 8 …" at bounding box center [1271, 365] width 335 height 36
click at [1165, 362] on input "Jeu 11 Septembre 2025" at bounding box center [1271, 367] width 335 height 26
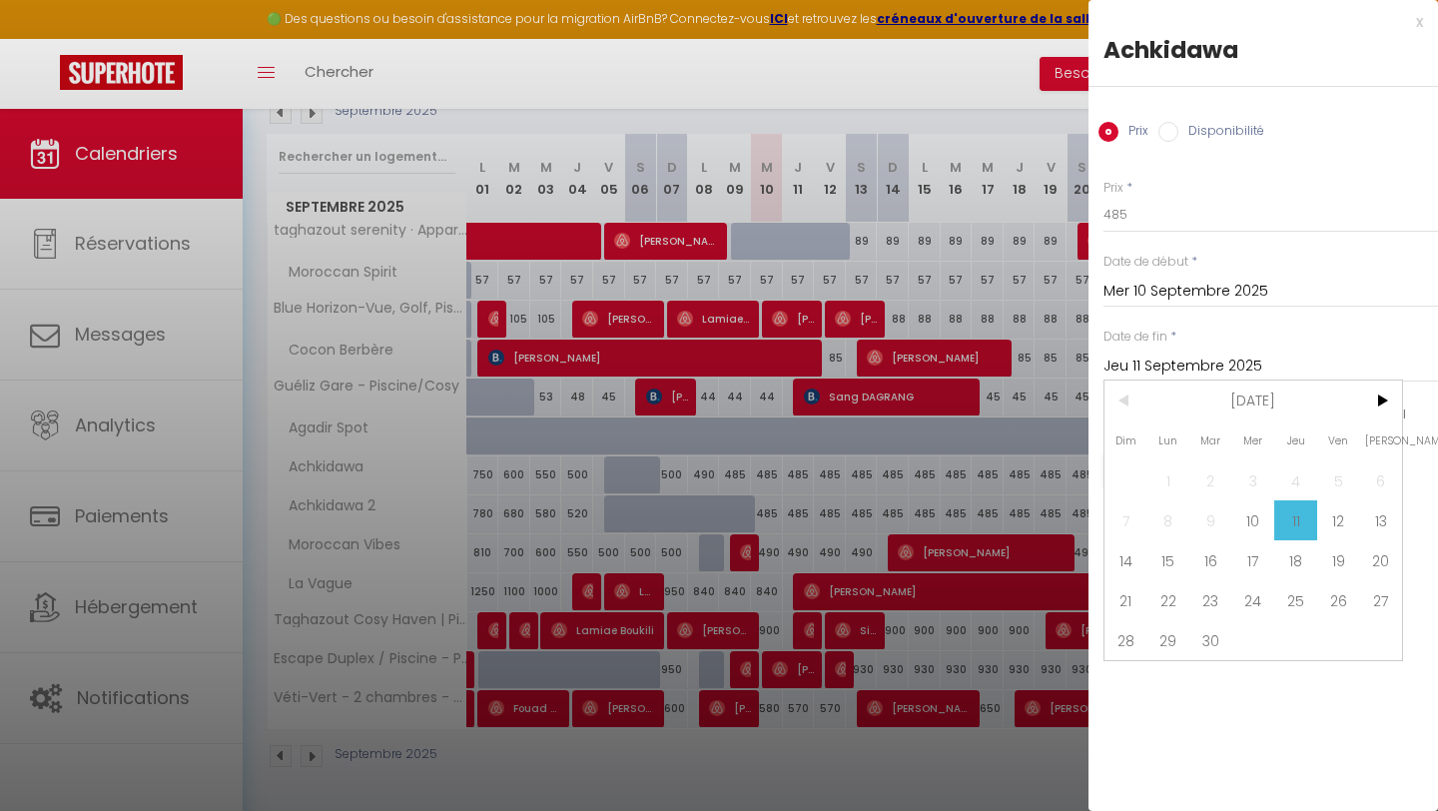
click at [1403, 402] on div "Prix * 485 Statut * Disponible Indisponible Date de début * Mer 10 Septembre 20…" at bounding box center [1264, 343] width 350 height 378
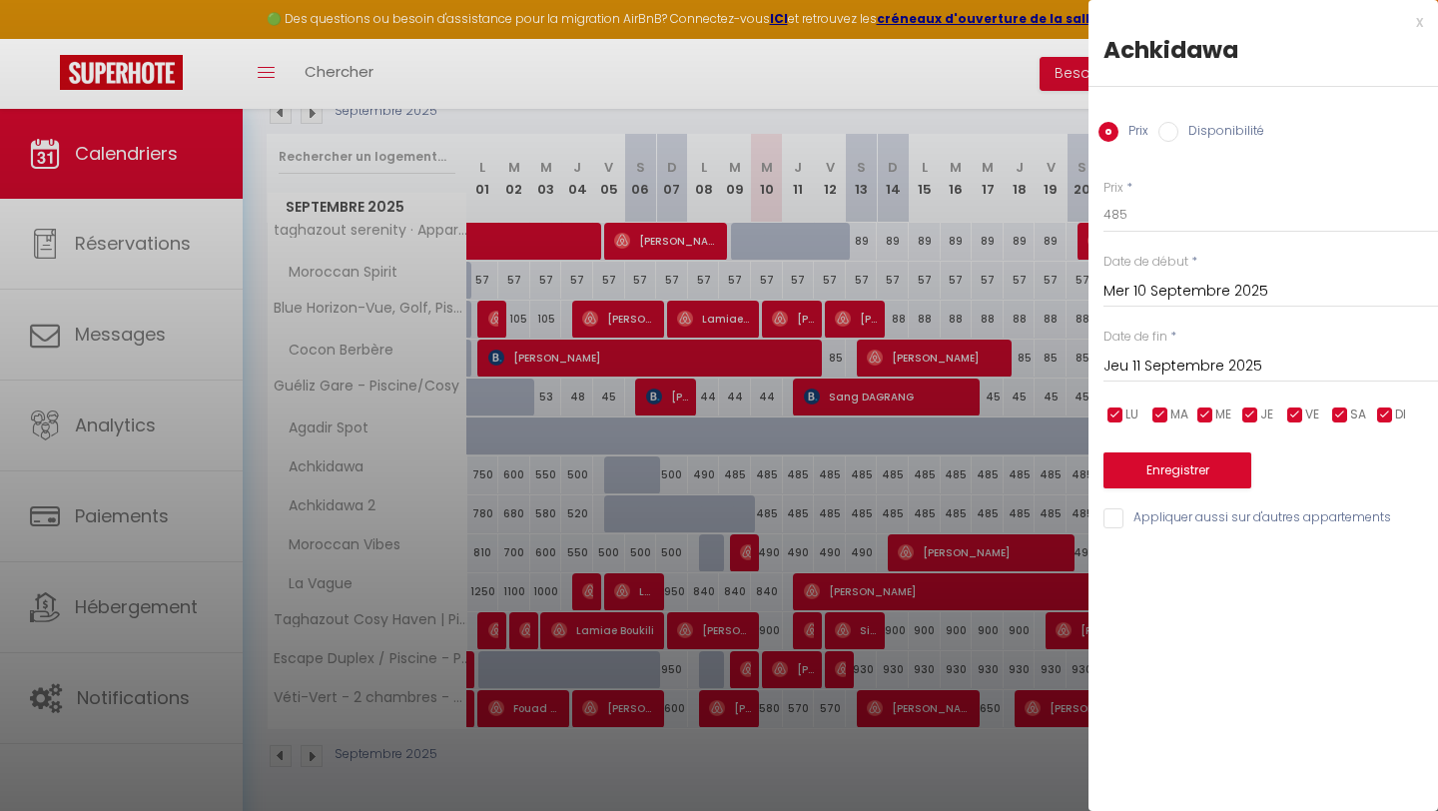
click at [1273, 368] on input "Jeu 11 Septembre 2025" at bounding box center [1271, 367] width 335 height 26
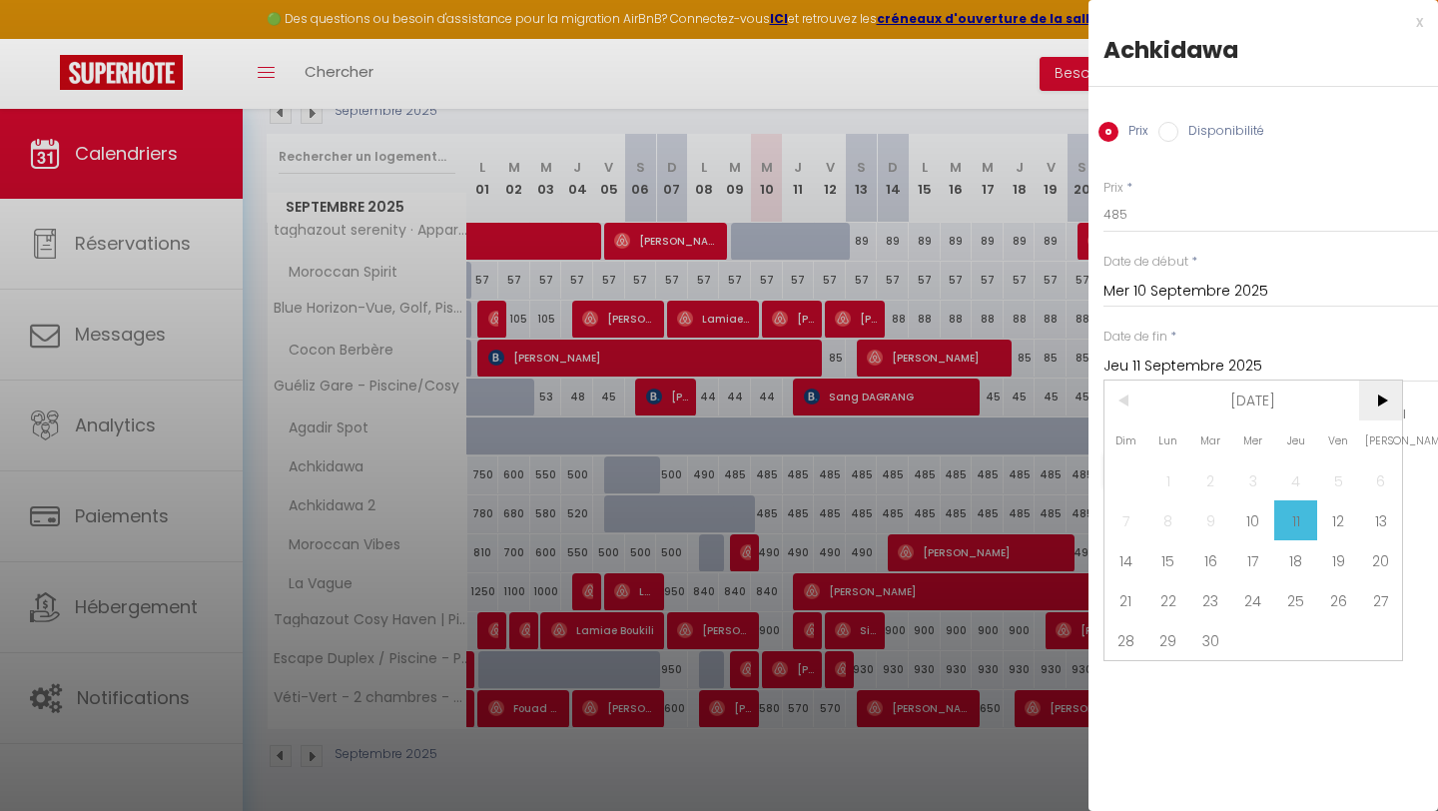
click at [1368, 400] on span ">" at bounding box center [1381, 401] width 43 height 40
click at [1256, 493] on span "1" at bounding box center [1254, 481] width 43 height 40
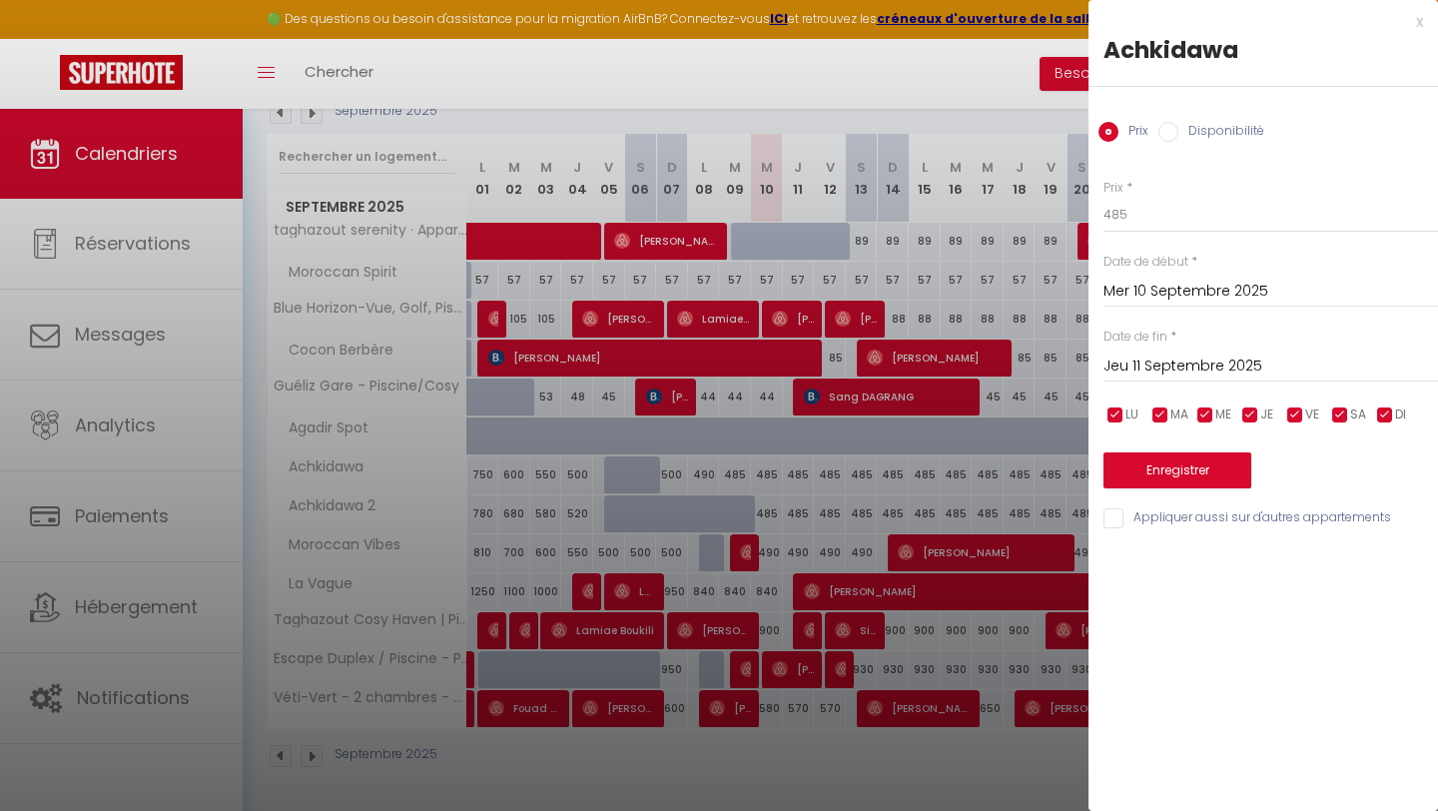
type input "Mer 01 Octobre 2025"
click at [1134, 215] on input "485" at bounding box center [1271, 215] width 335 height 36
type input "475"
click at [1150, 482] on button "Enregistrer" at bounding box center [1178, 471] width 148 height 36
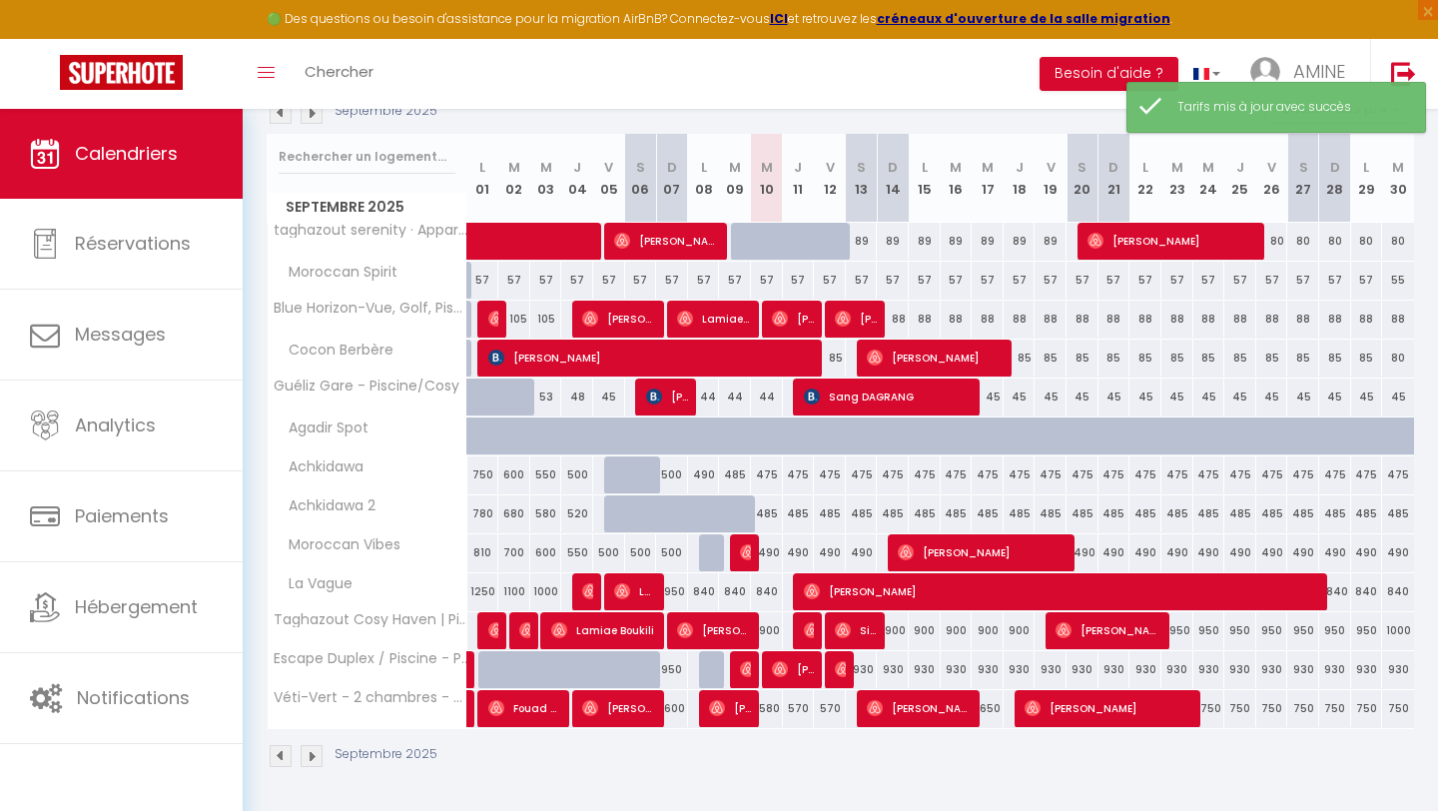
click at [773, 520] on div "485" at bounding box center [767, 513] width 32 height 37
type input "485"
type input "Mer 10 Septembre 2025"
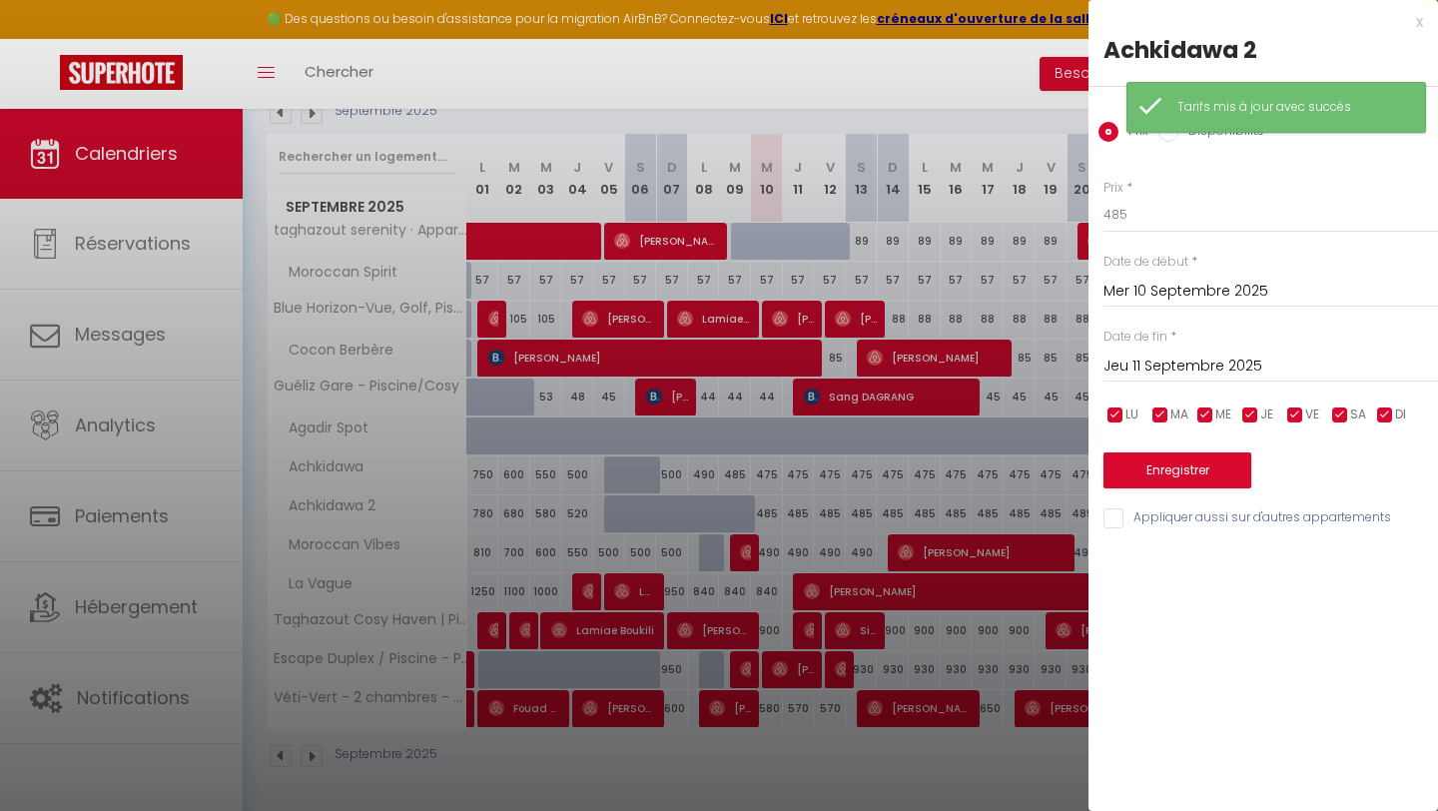
click at [1118, 372] on input "Jeu 11 Septembre 2025" at bounding box center [1271, 367] width 335 height 26
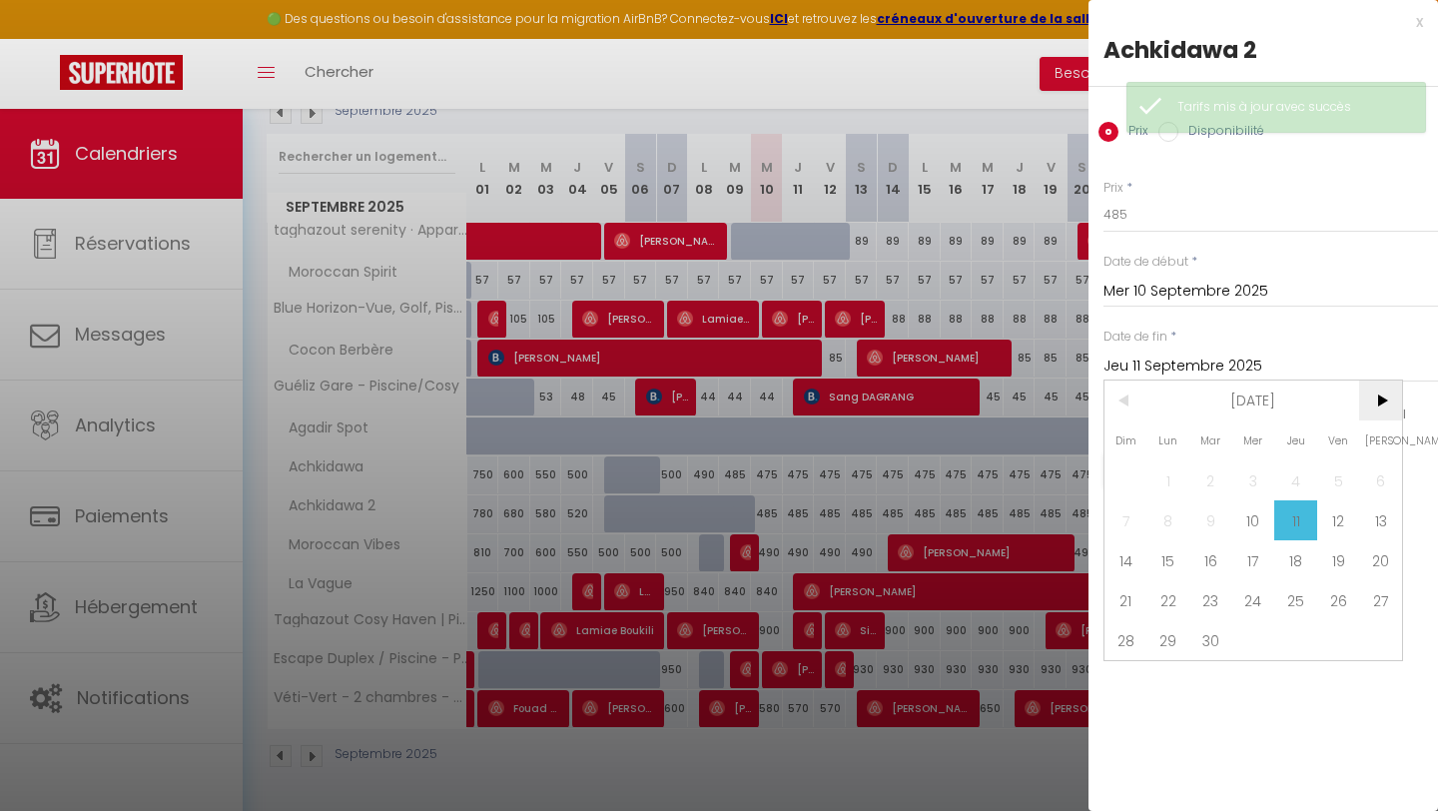
click at [1391, 405] on span ">" at bounding box center [1381, 401] width 43 height 40
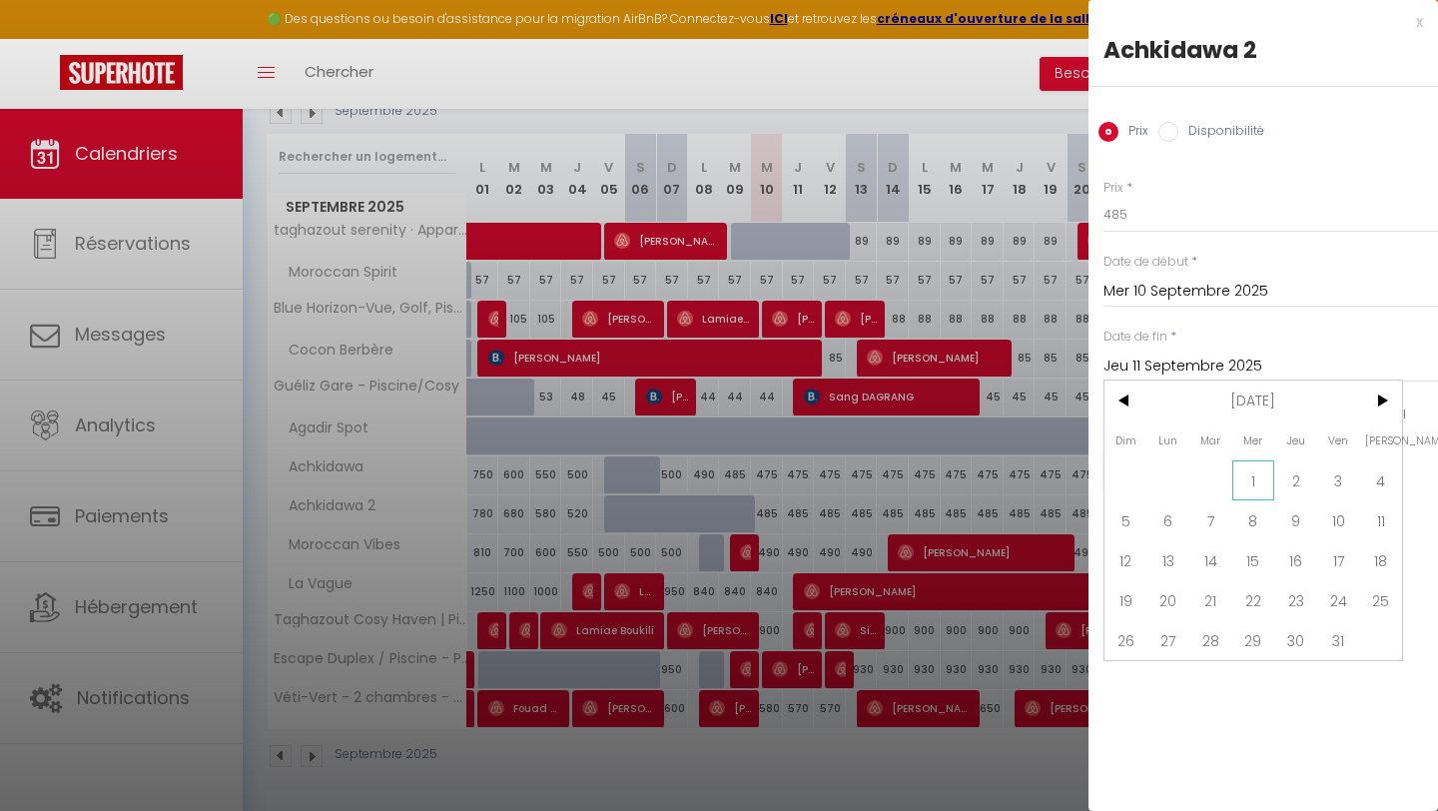
click at [1250, 483] on span "1" at bounding box center [1254, 481] width 43 height 40
type input "Mer 01 Octobre 2025"
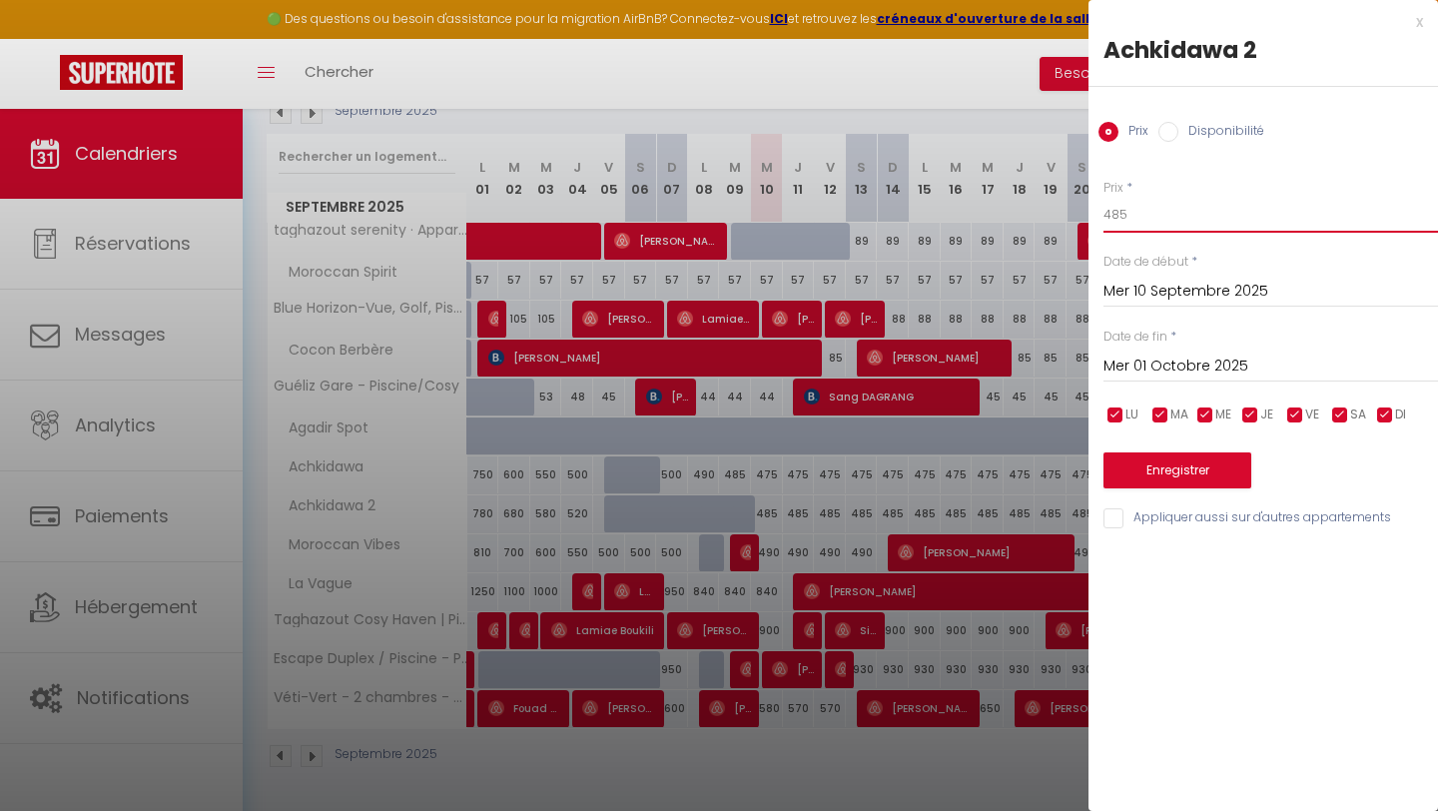
click at [1149, 211] on input "485" at bounding box center [1271, 215] width 335 height 36
type input "475"
click at [1168, 457] on button "Enregistrer" at bounding box center [1178, 471] width 148 height 36
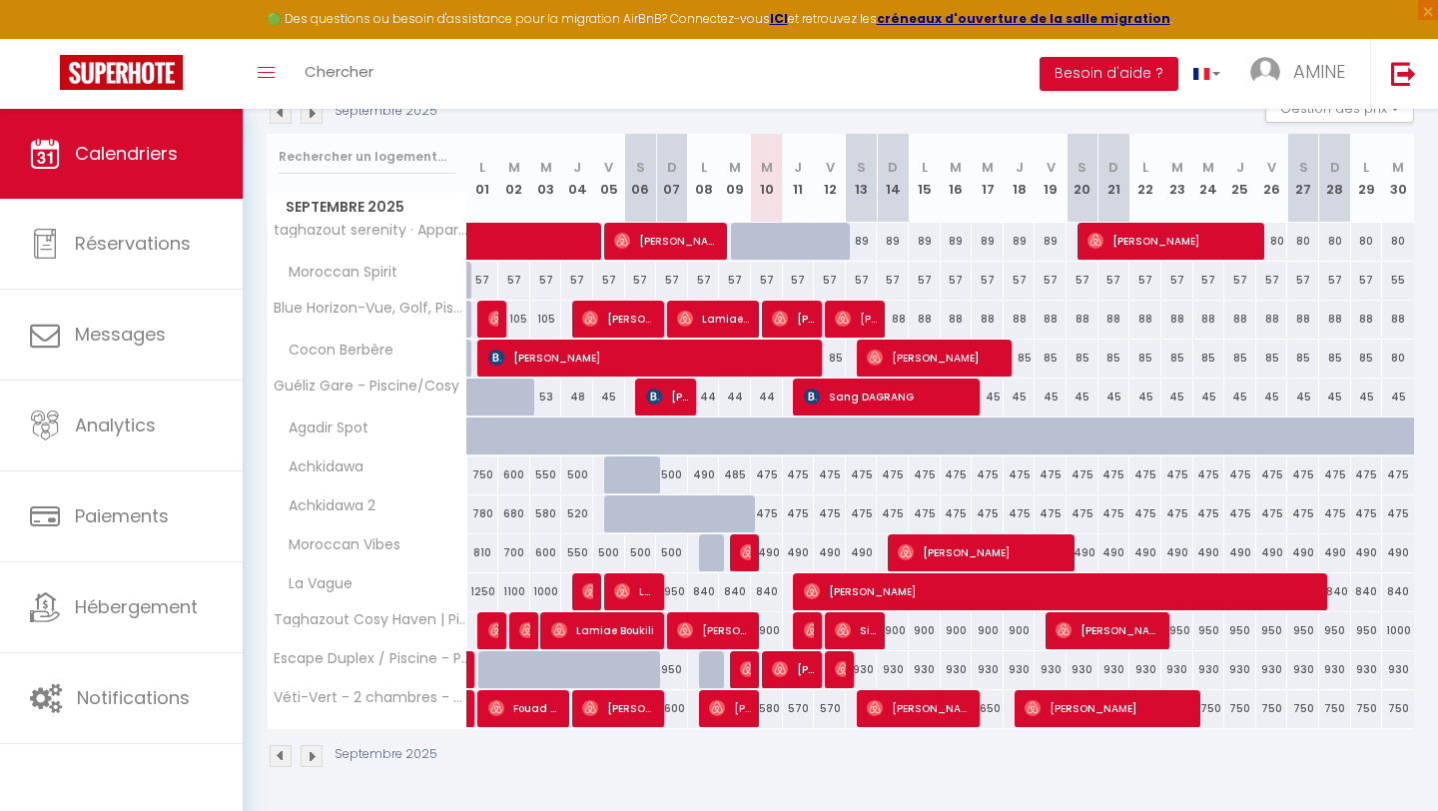
click at [765, 551] on div "490" at bounding box center [767, 552] width 32 height 37
type input "490"
type input "Mer 10 Septembre 2025"
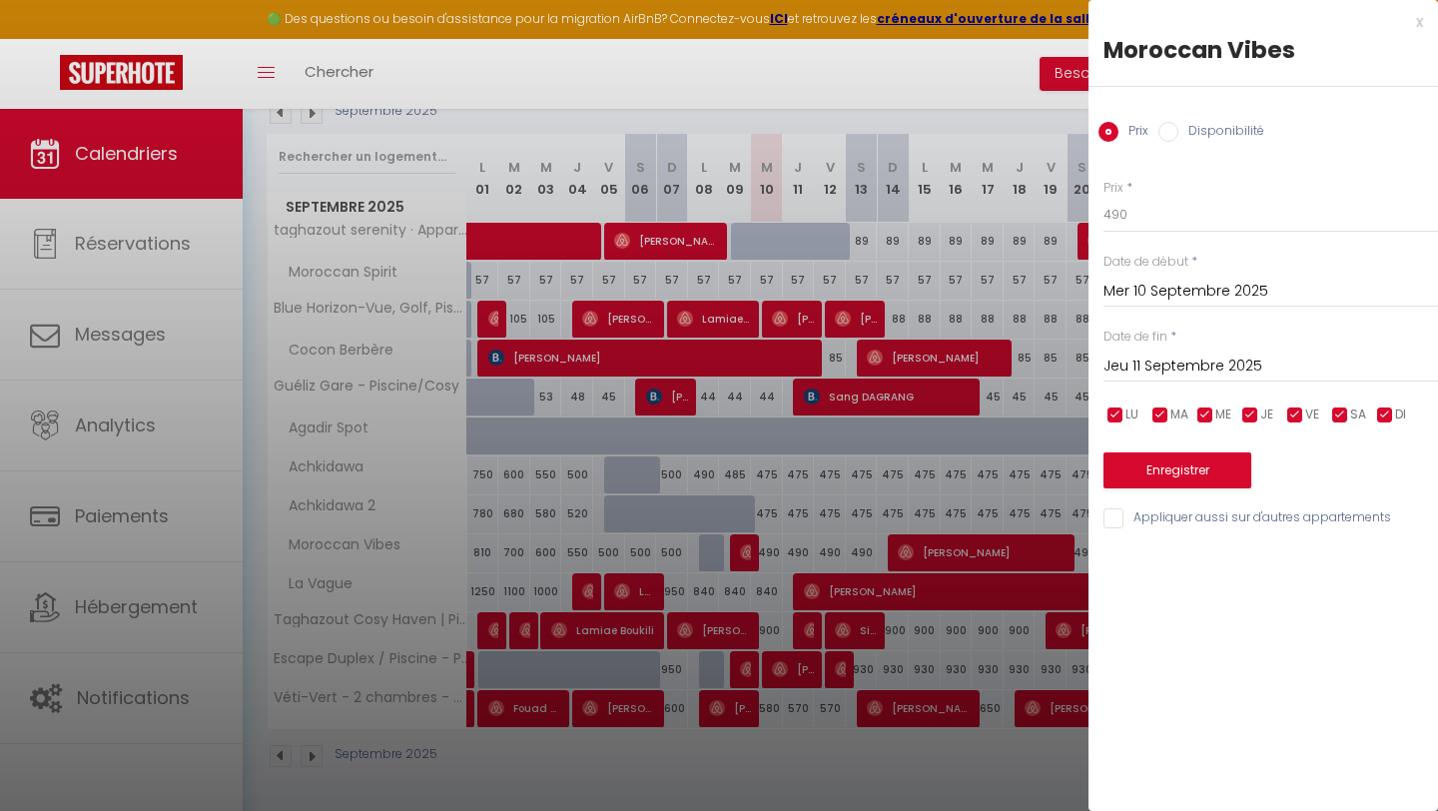
click at [1129, 348] on div "Jeu 11 Septembre 2025 < Sep 2025 > Dim Lun Mar Mer Jeu Ven Sam 1 2 3 4 5 6 7 8 …" at bounding box center [1271, 365] width 335 height 36
click at [1133, 379] on input "Jeu 11 Septembre 2025" at bounding box center [1271, 367] width 335 height 26
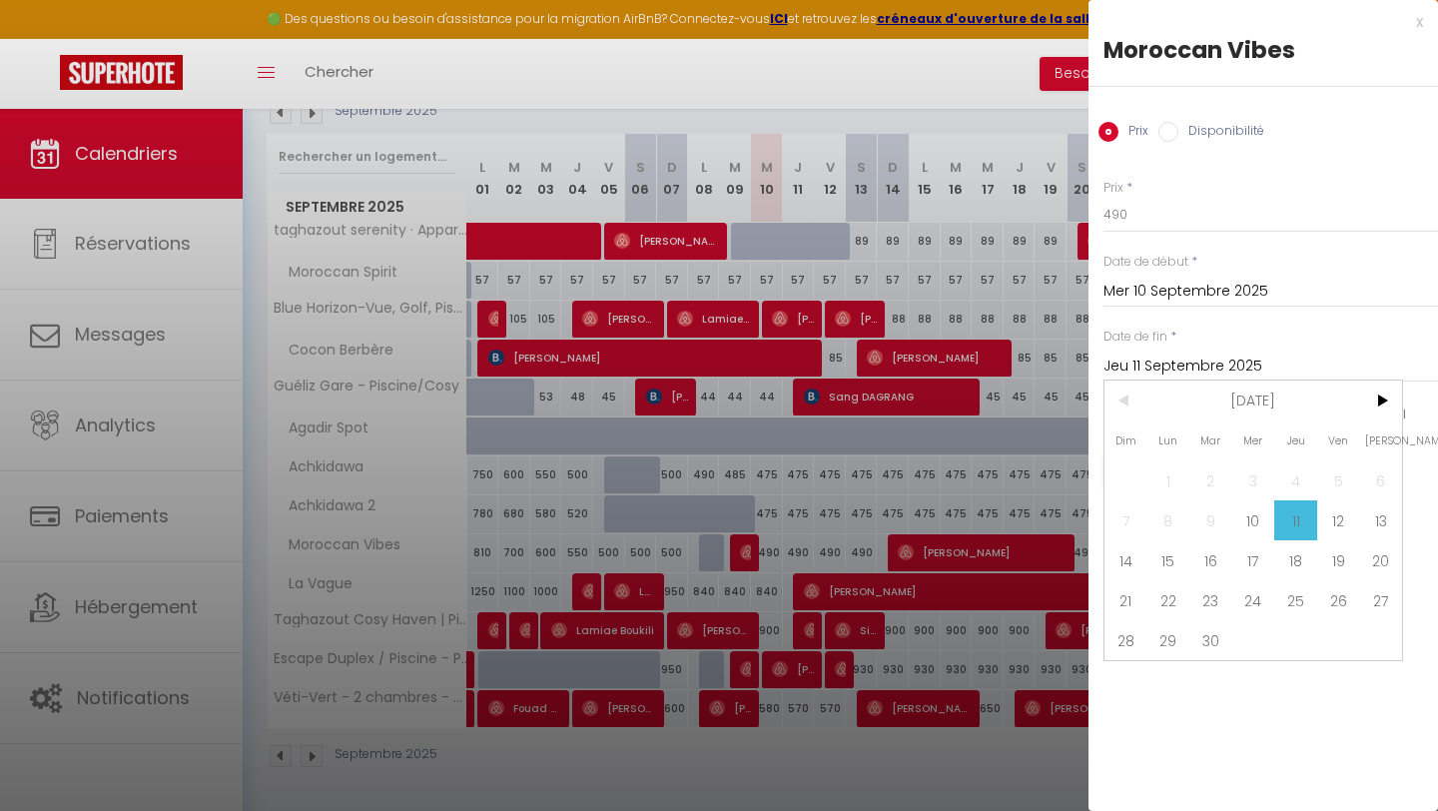
click at [1372, 374] on input "Jeu 11 Septembre 2025" at bounding box center [1271, 367] width 335 height 26
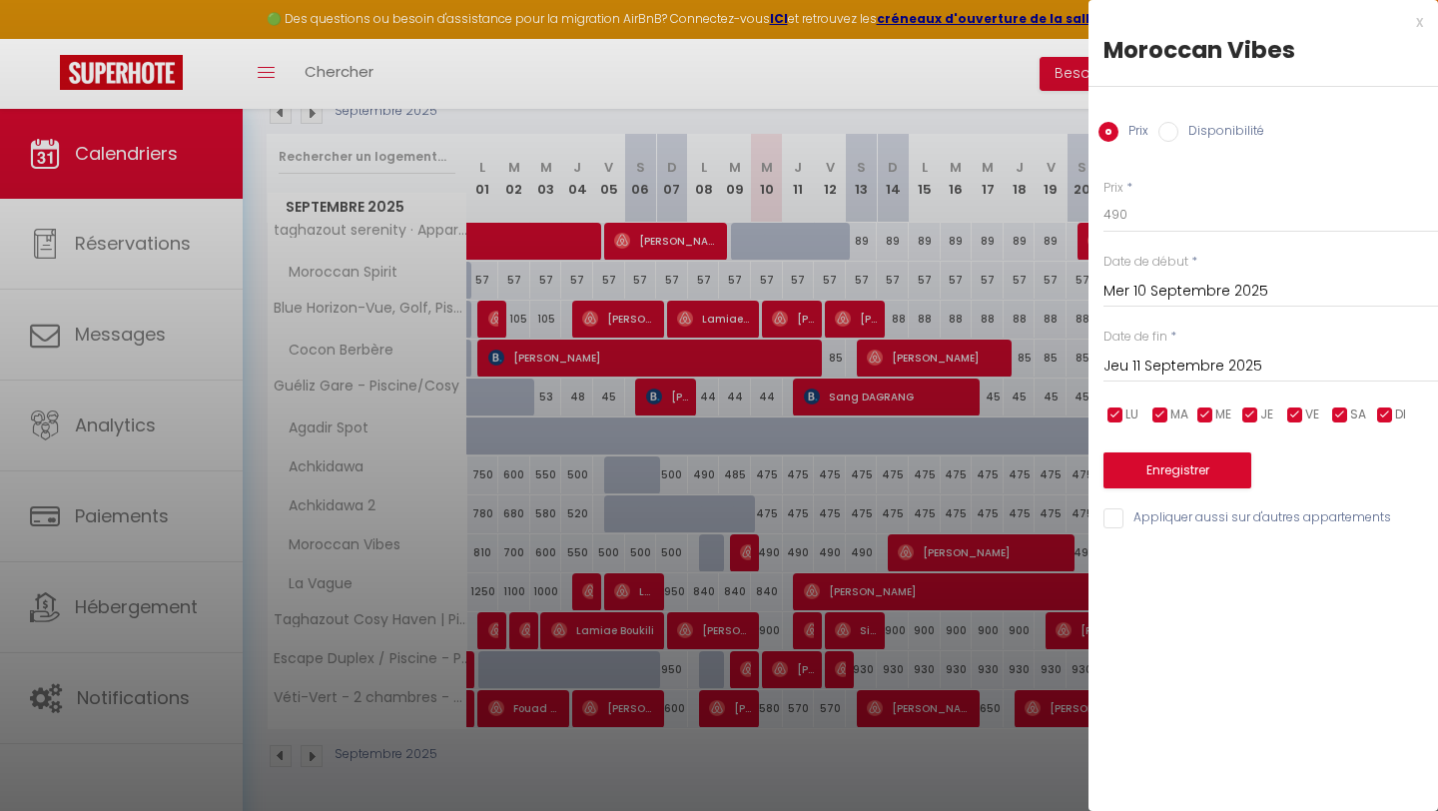
click at [1372, 374] on input "Jeu 11 Septembre 2025" at bounding box center [1271, 367] width 335 height 26
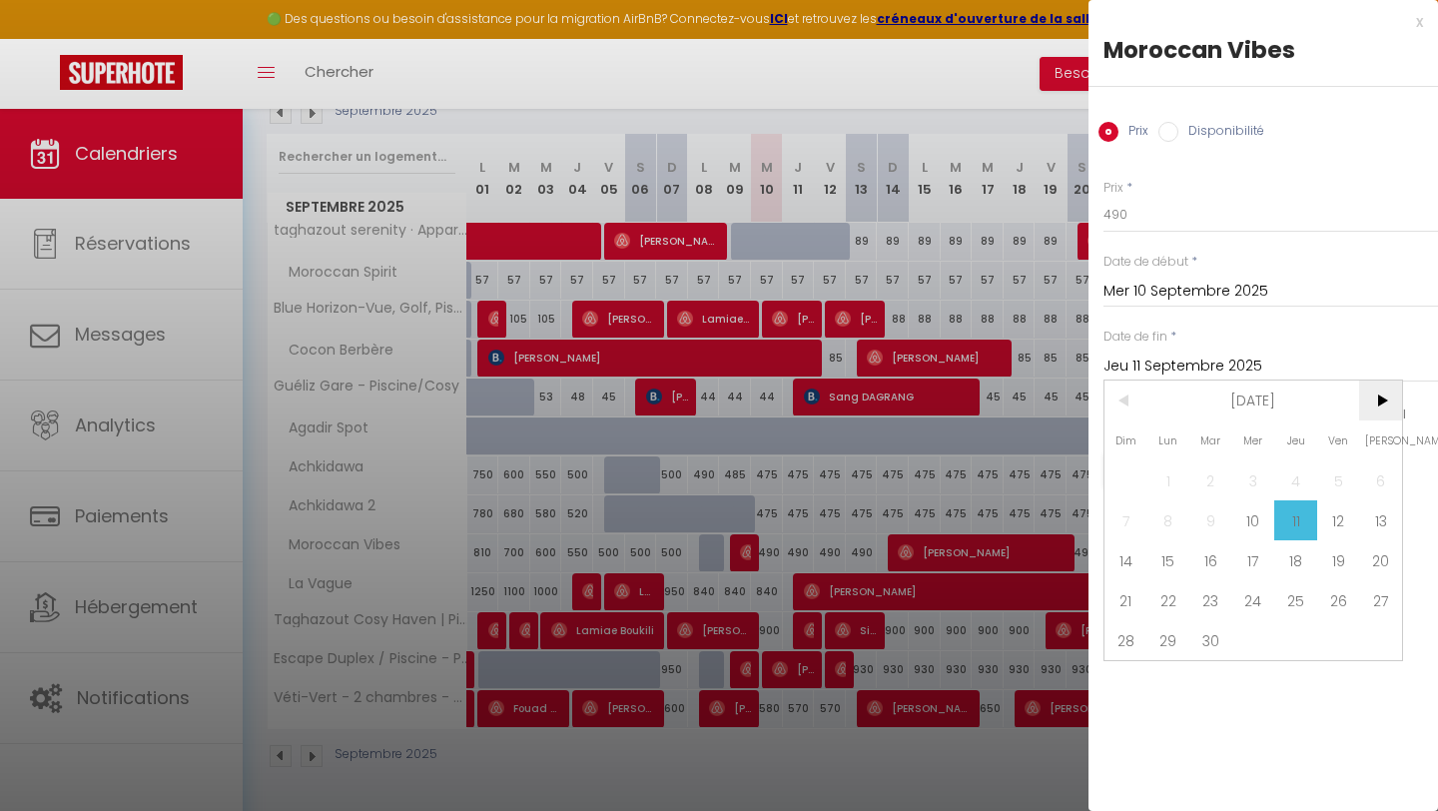
click at [1393, 413] on span ">" at bounding box center [1381, 401] width 43 height 40
click at [1250, 469] on span "1" at bounding box center [1254, 481] width 43 height 40
type input "Mer 01 Octobre 2025"
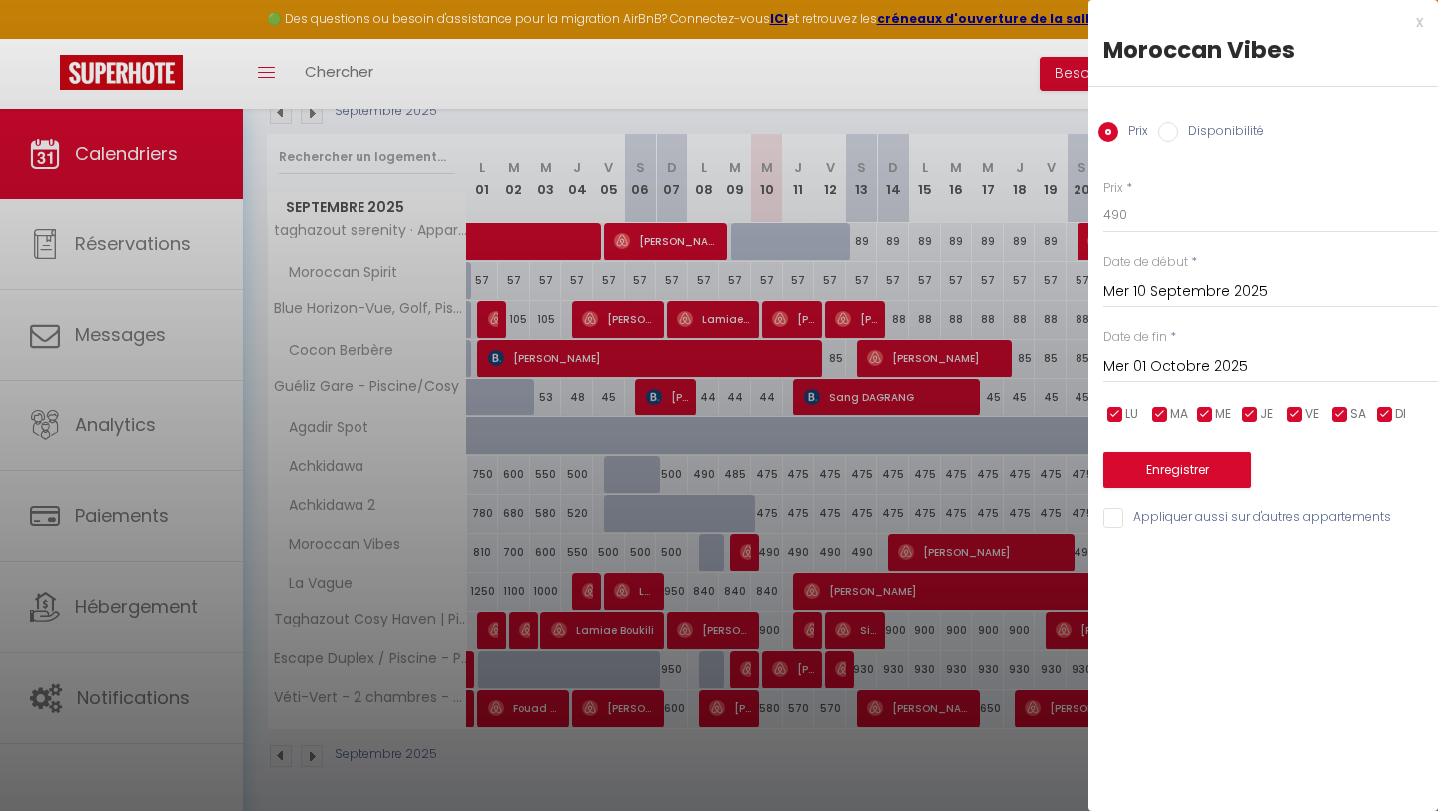
click at [1160, 185] on div "Prix * 490" at bounding box center [1271, 206] width 335 height 55
click at [1136, 221] on input "490" at bounding box center [1271, 215] width 335 height 36
type input "480"
click at [1159, 477] on button "Enregistrer" at bounding box center [1178, 471] width 148 height 36
